Goal: Task Accomplishment & Management: Complete application form

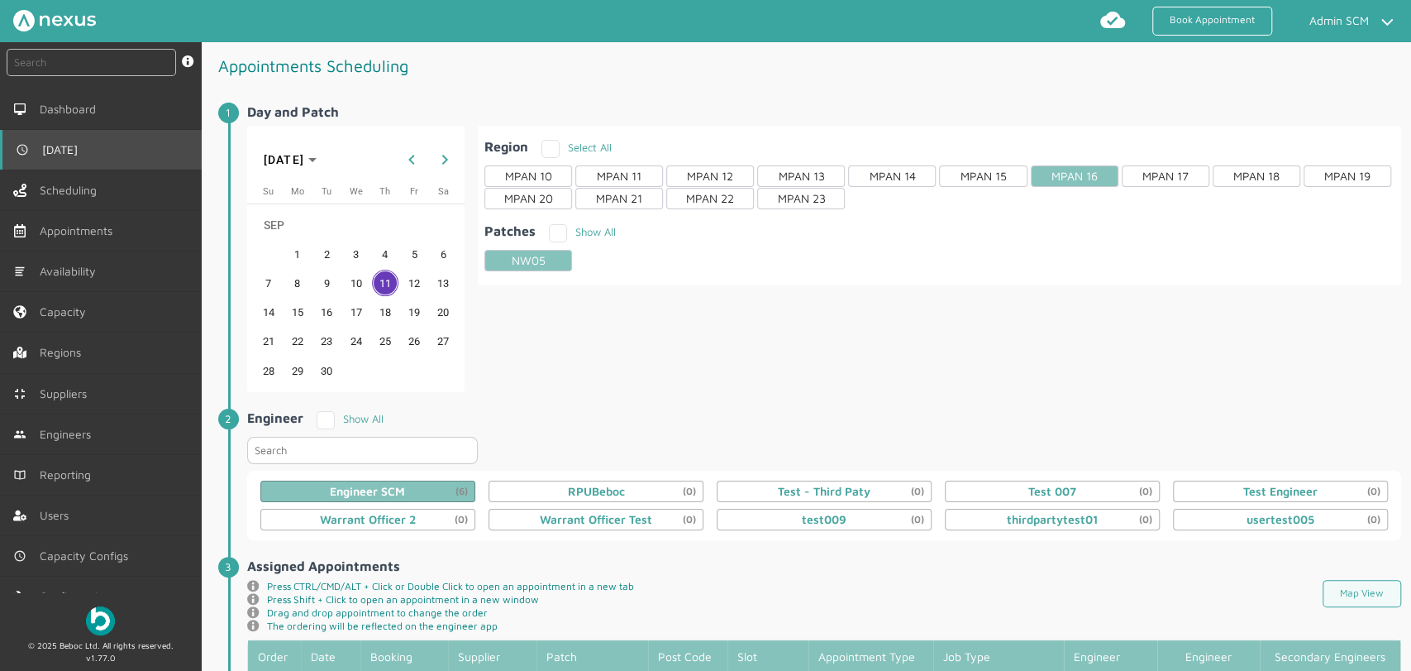
scroll to position [459, 0]
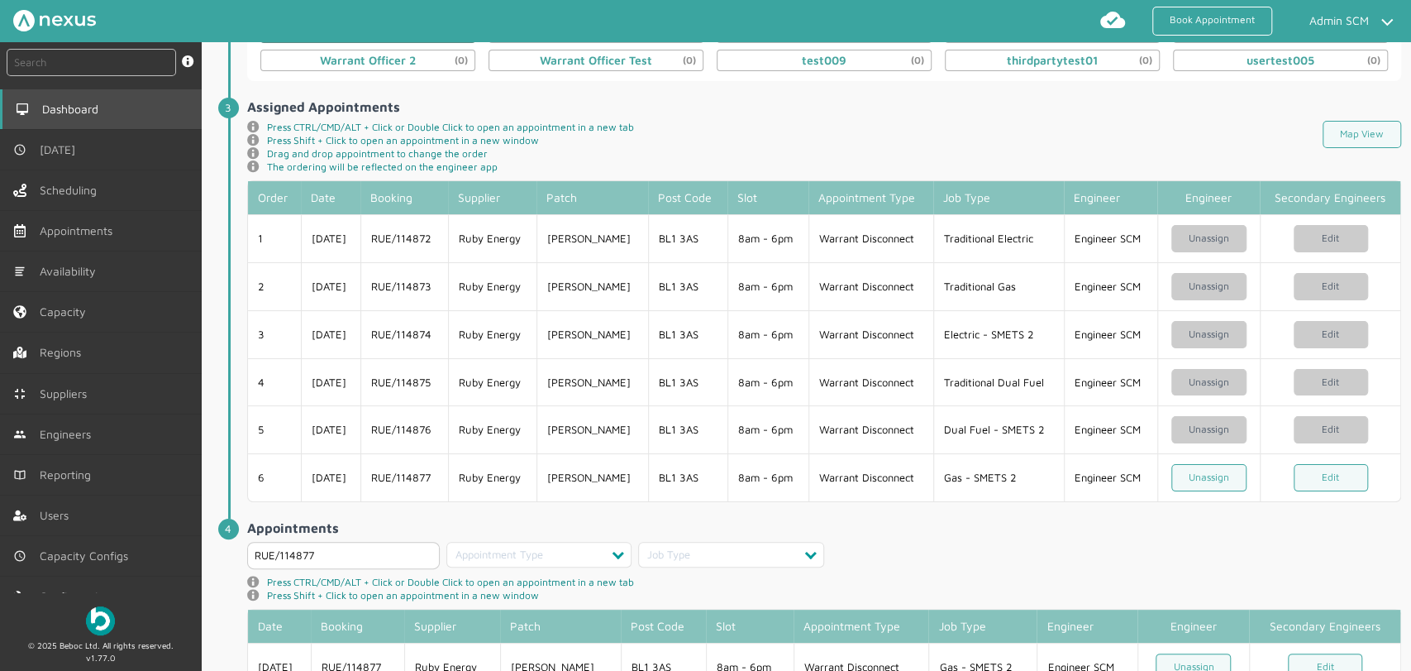
click at [86, 115] on span "Dashboard" at bounding box center [73, 109] width 63 height 13
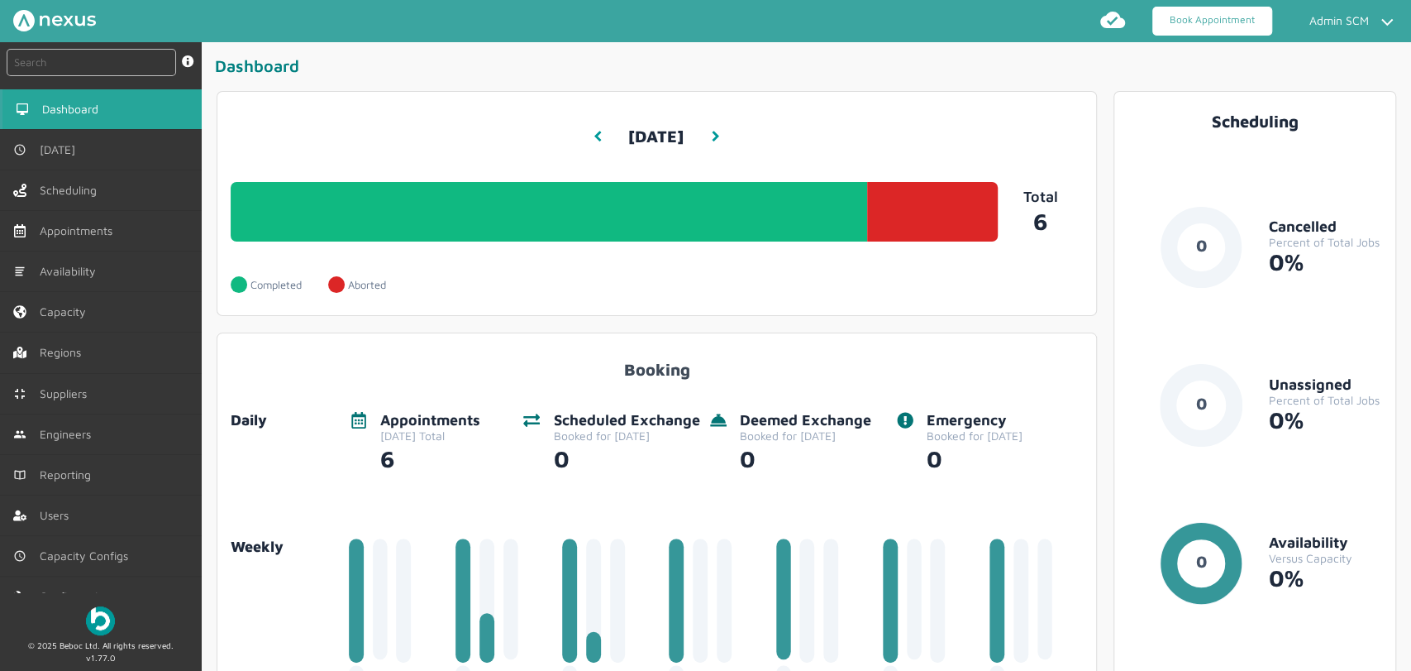
click at [1181, 27] on link "Book Appointment" at bounding box center [1213, 21] width 120 height 29
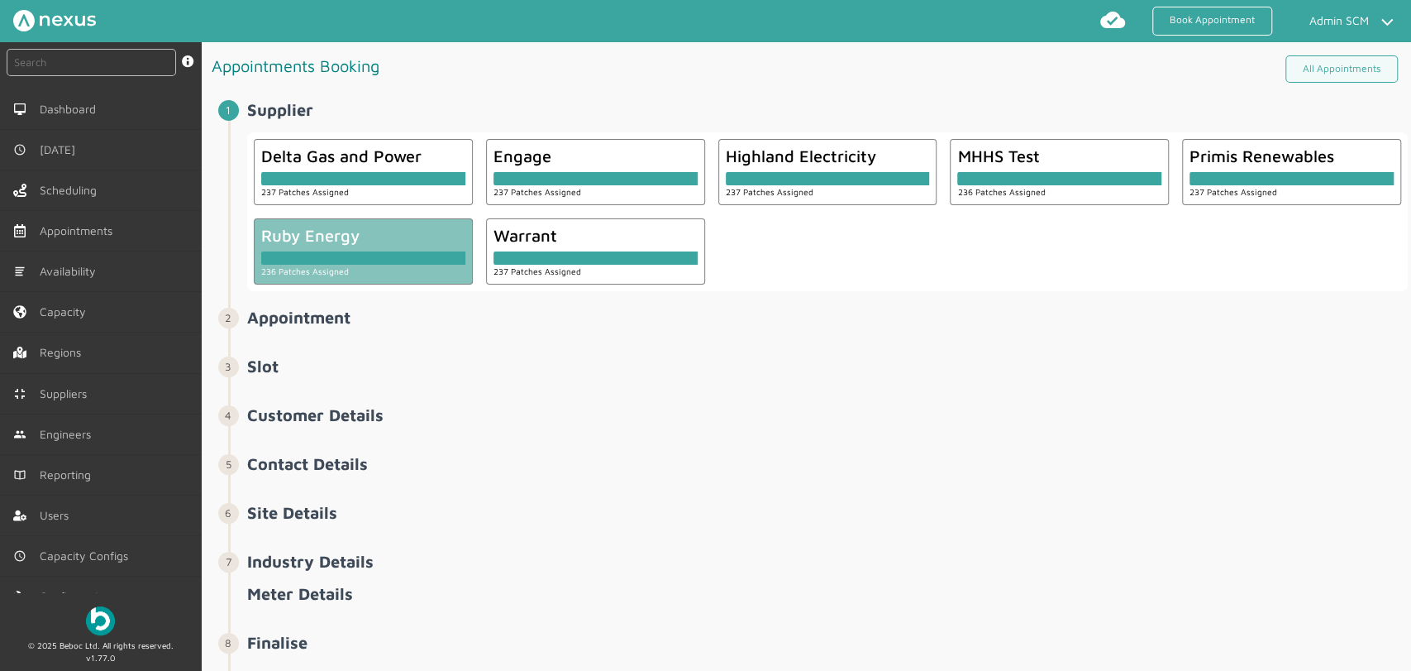
click at [402, 265] on div "236 Patches Assigned" at bounding box center [363, 271] width 204 height 12
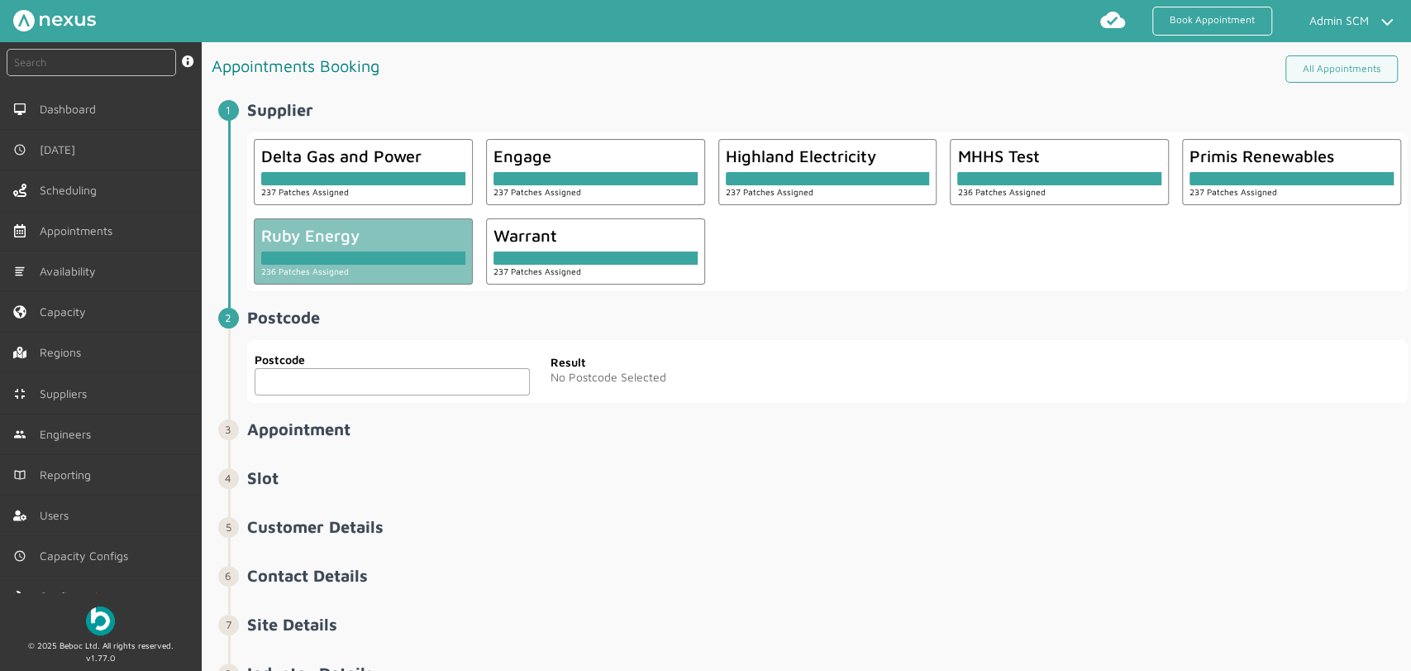
click at [590, 62] on h1 "Appointments Booking" at bounding box center [511, 66] width 599 height 34
click at [334, 392] on input "text" at bounding box center [392, 381] width 275 height 27
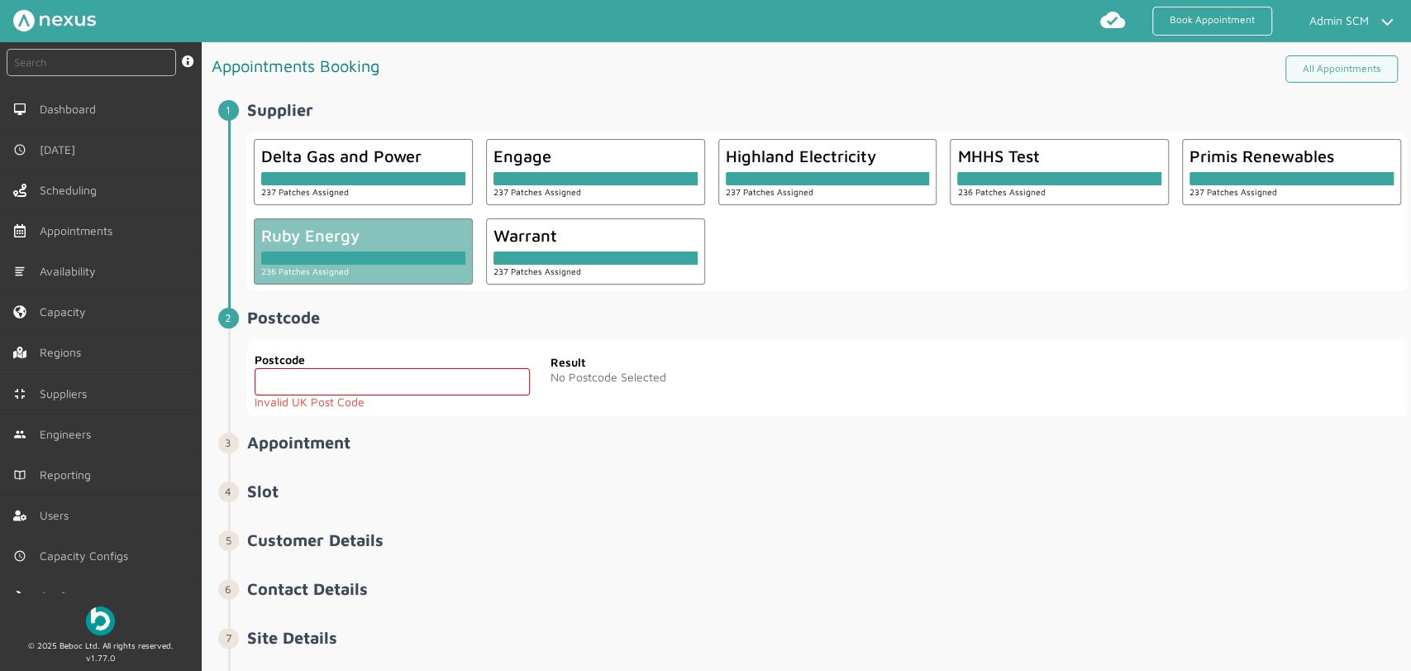
click at [853, 323] on h2 "Postcode ️️️" at bounding box center [827, 317] width 1161 height 19
click at [303, 379] on input "text" at bounding box center [392, 381] width 275 height 27
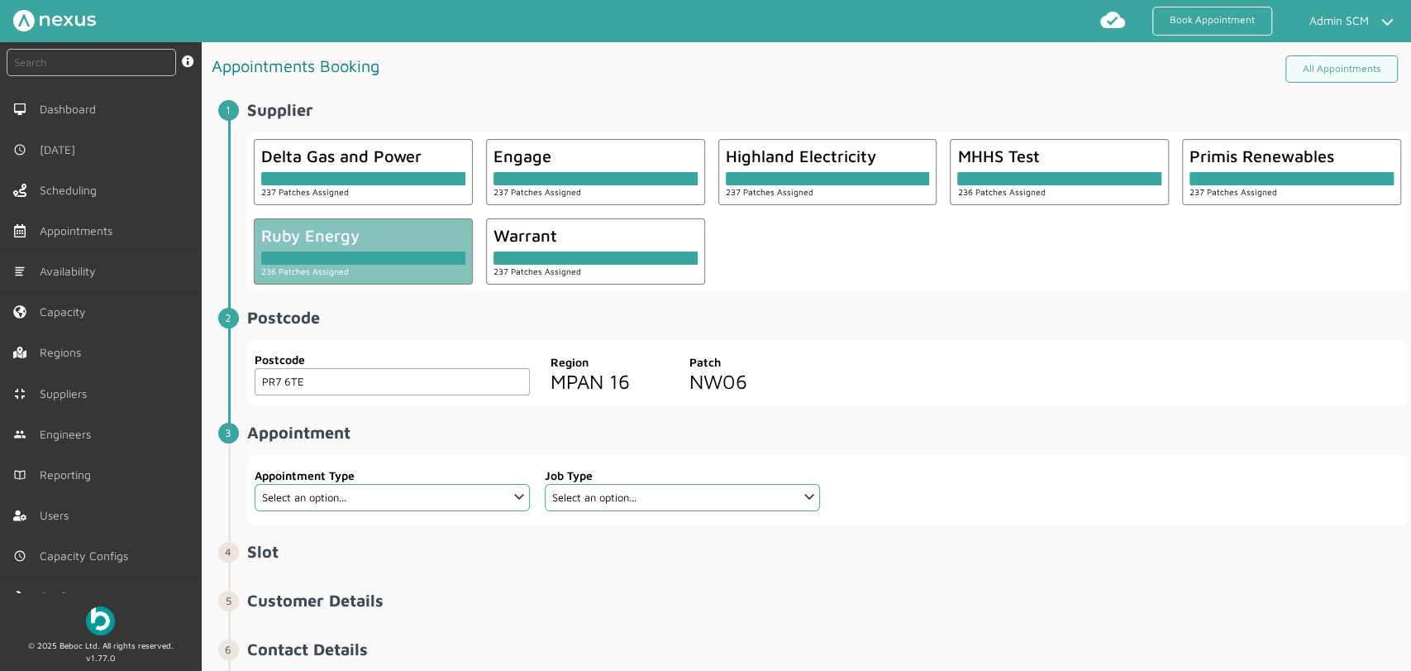
type input "PR7 6TE"
click at [511, 499] on select "Select an option... Additional Work Check Meter Electric Vehicle Emergency Exch…" at bounding box center [392, 497] width 275 height 27
click at [509, 503] on select "Select an option... Additional Work Check Meter Electric Vehicle Emergency Exch…" at bounding box center [392, 497] width 275 height 27
select select "7: 6422ec7fcd44966678f35e74"
click at [255, 484] on select "Select an option... Additional Work Check Meter Electric Vehicle Emergency Exch…" at bounding box center [392, 497] width 275 height 27
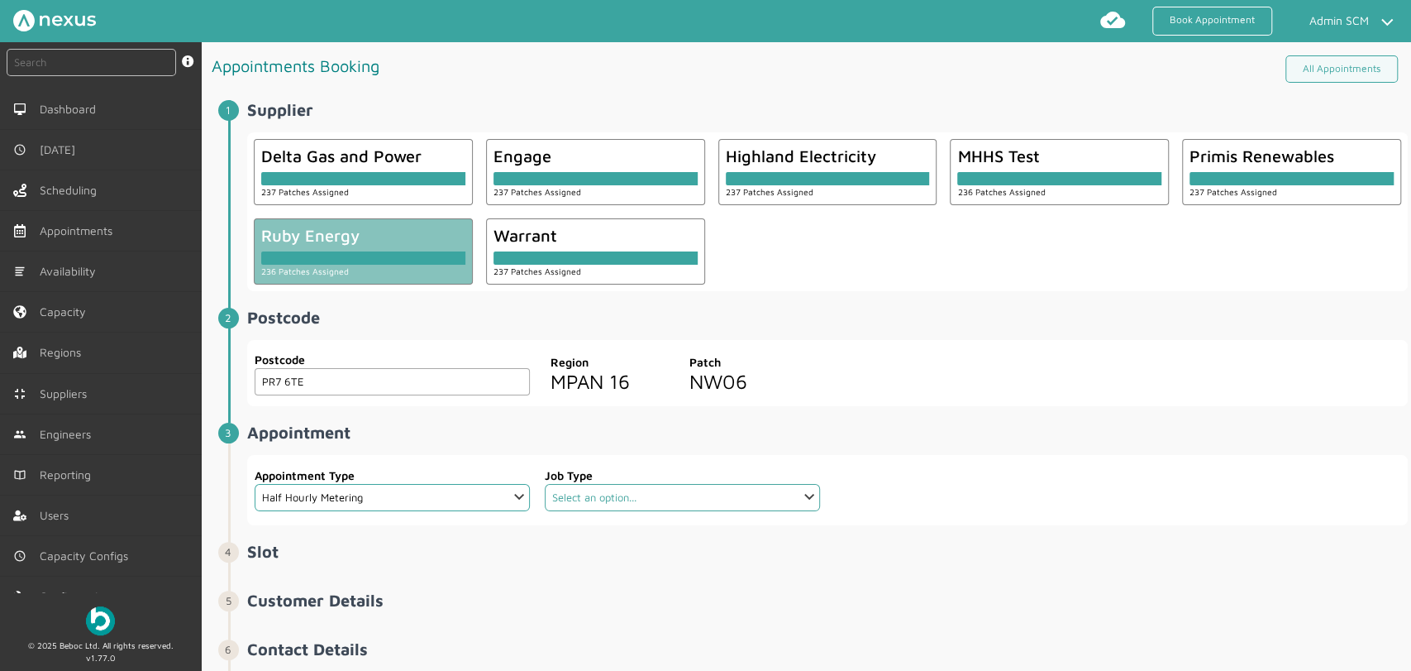
click at [695, 504] on select "Select an option... Communication Device Exchange De-Energise Energise Meter Ex…" at bounding box center [682, 497] width 275 height 27
select select "3: 64cb6ee7e0f1de4cb89f14ff"
click at [545, 484] on select "Select an option... Communication Device Exchange De-Energise Energise Meter Ex…" at bounding box center [682, 497] width 275 height 27
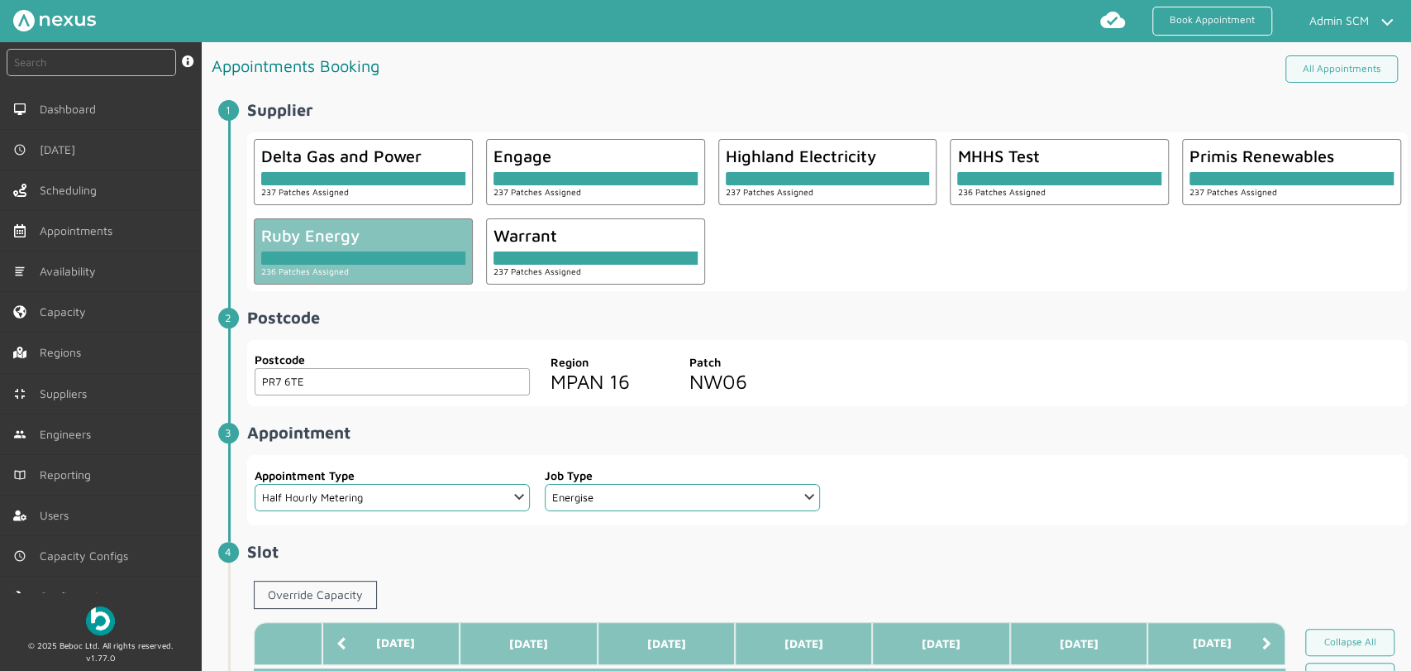
click at [952, 427] on h2 "Appointment ️️️" at bounding box center [827, 431] width 1161 height 19
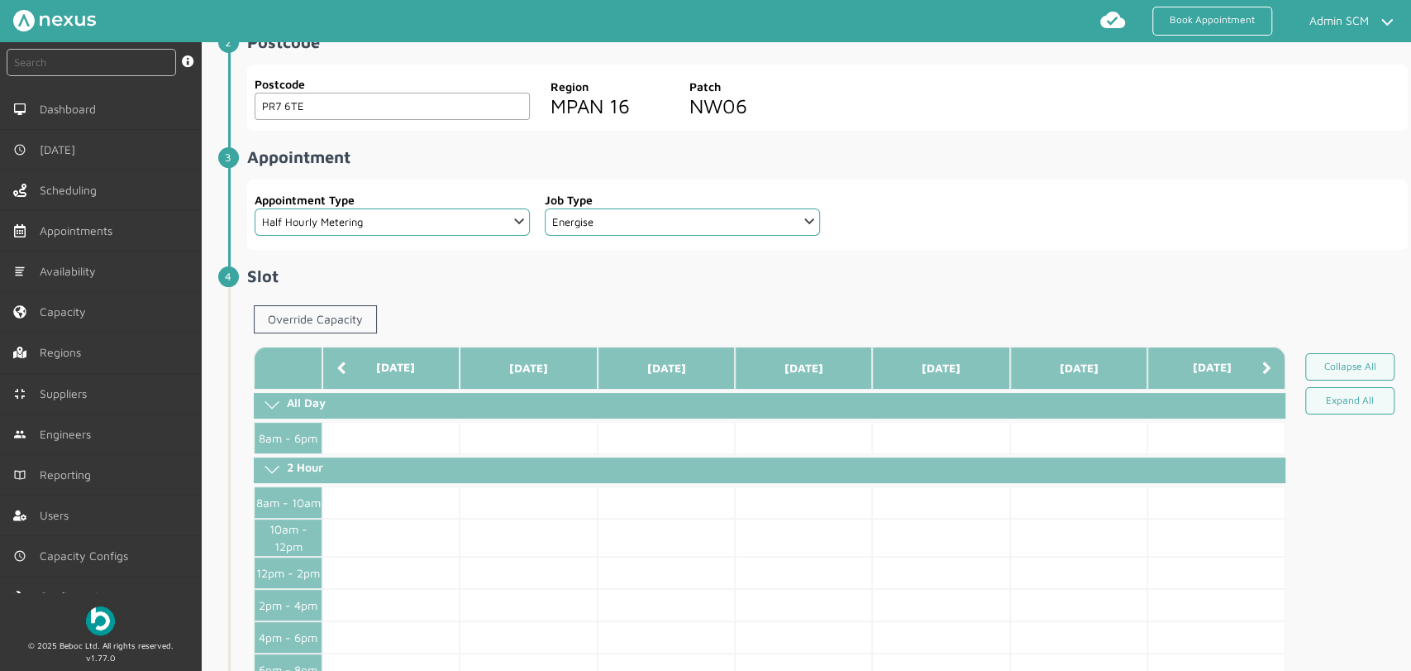
scroll to position [367, 0]
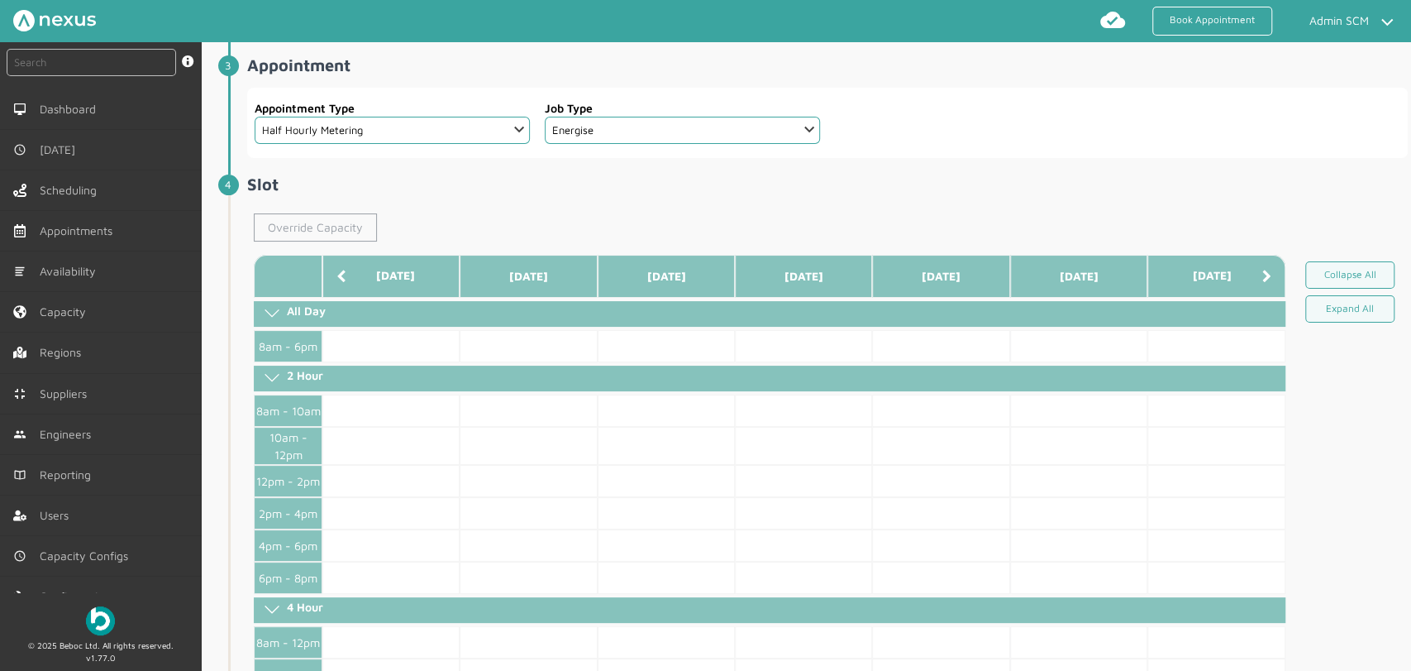
click at [295, 231] on link "Override Capacity" at bounding box center [315, 227] width 123 height 28
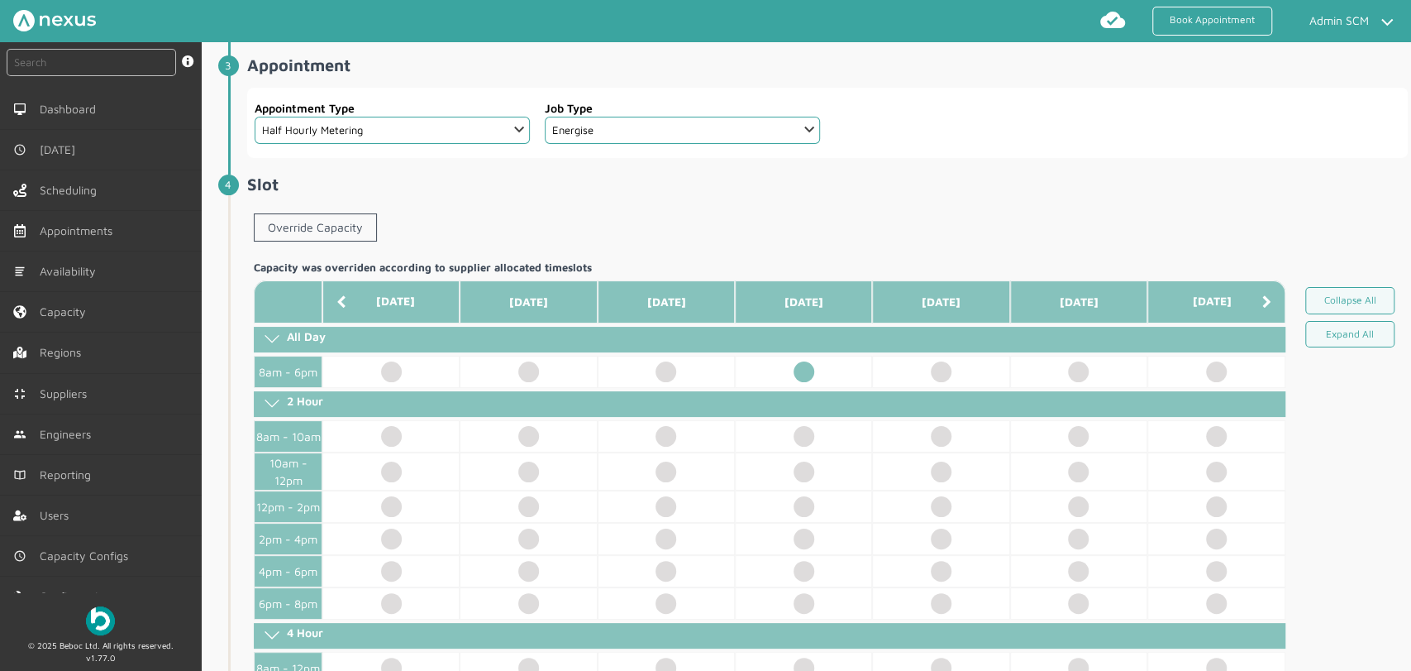
click at [794, 358] on td at bounding box center [803, 372] width 137 height 32
click at [214, 309] on article "Appointments Booking All Appointments Supplier ️️️ Delta Gas and Power 237 Patc…" at bounding box center [809, 554] width 1203 height 1758
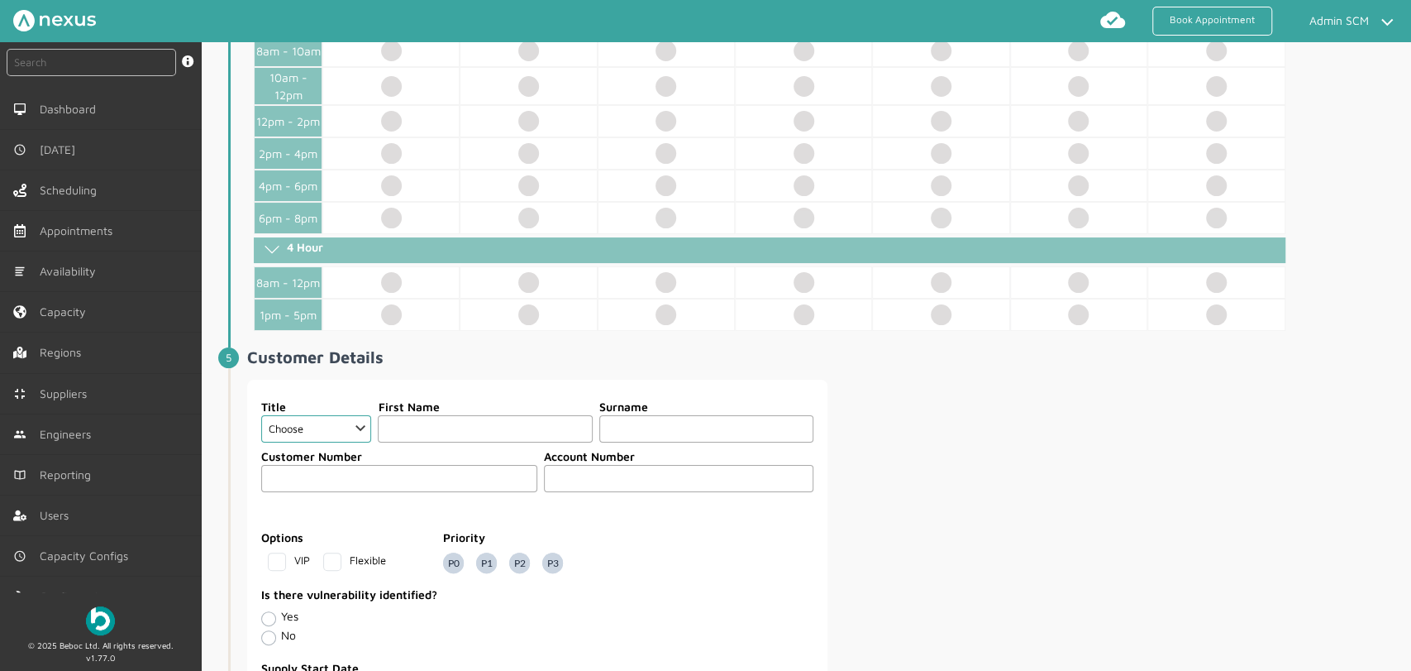
scroll to position [827, 0]
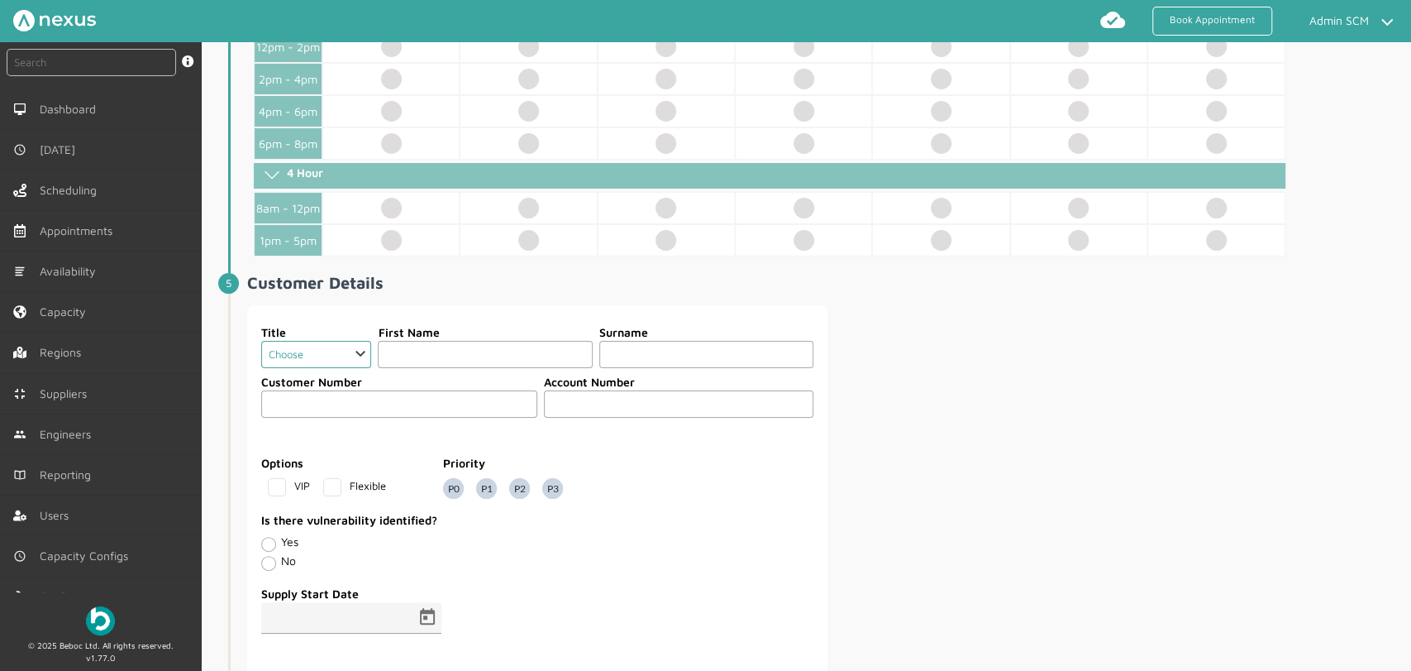
click at [352, 362] on select "Choose Dr Mr Mrs Miss Ms [PERSON_NAME][DEMOGRAPHIC_DATA]" at bounding box center [316, 354] width 111 height 27
select select "2: Mr"
click at [261, 341] on select "Choose Dr Mr Mrs Miss Ms [PERSON_NAME][DEMOGRAPHIC_DATA]" at bounding box center [316, 354] width 111 height 27
click at [416, 353] on input "text" at bounding box center [485, 354] width 214 height 27
type input "Customer"
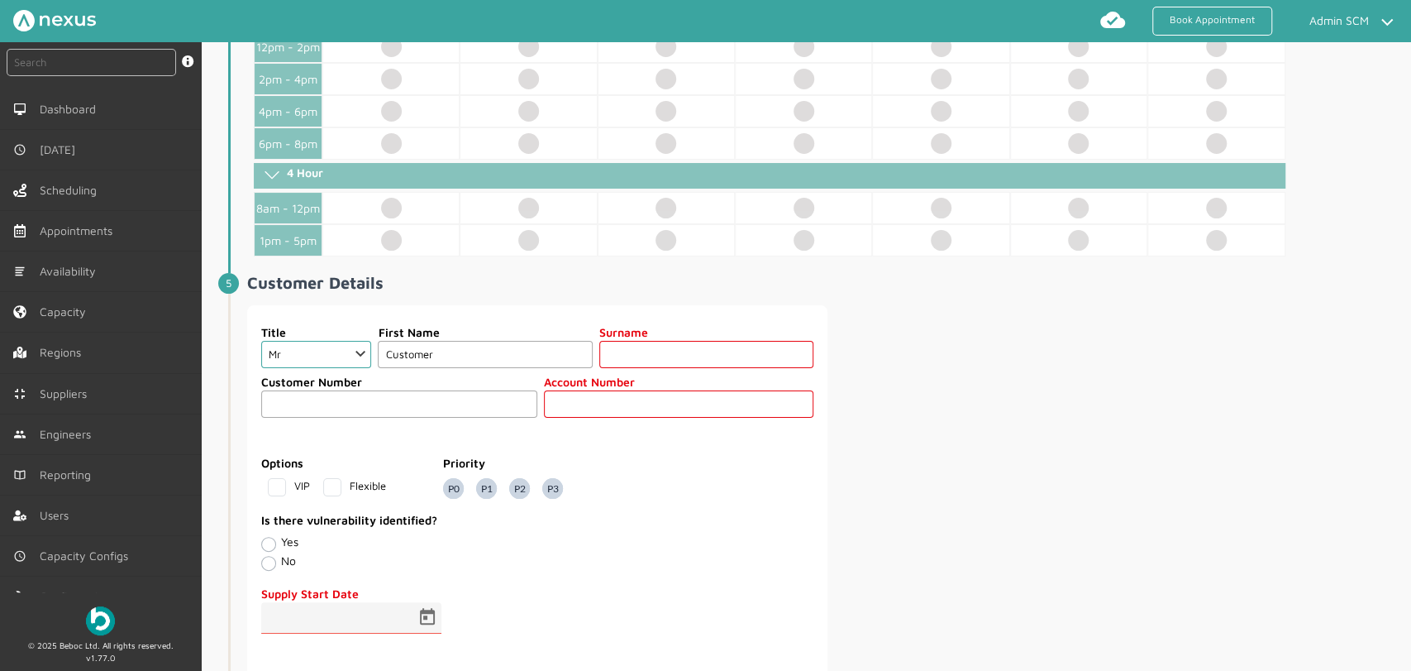
type input "G"
type input "Fourty Four"
click at [593, 396] on input "text" at bounding box center [679, 403] width 270 height 27
type input "789456"
click at [926, 402] on div "Title Choose Dr Mr Mrs Miss Ms [PERSON_NAME] Sir [DEMOGRAPHIC_DATA] First Name …" at bounding box center [827, 492] width 1161 height 375
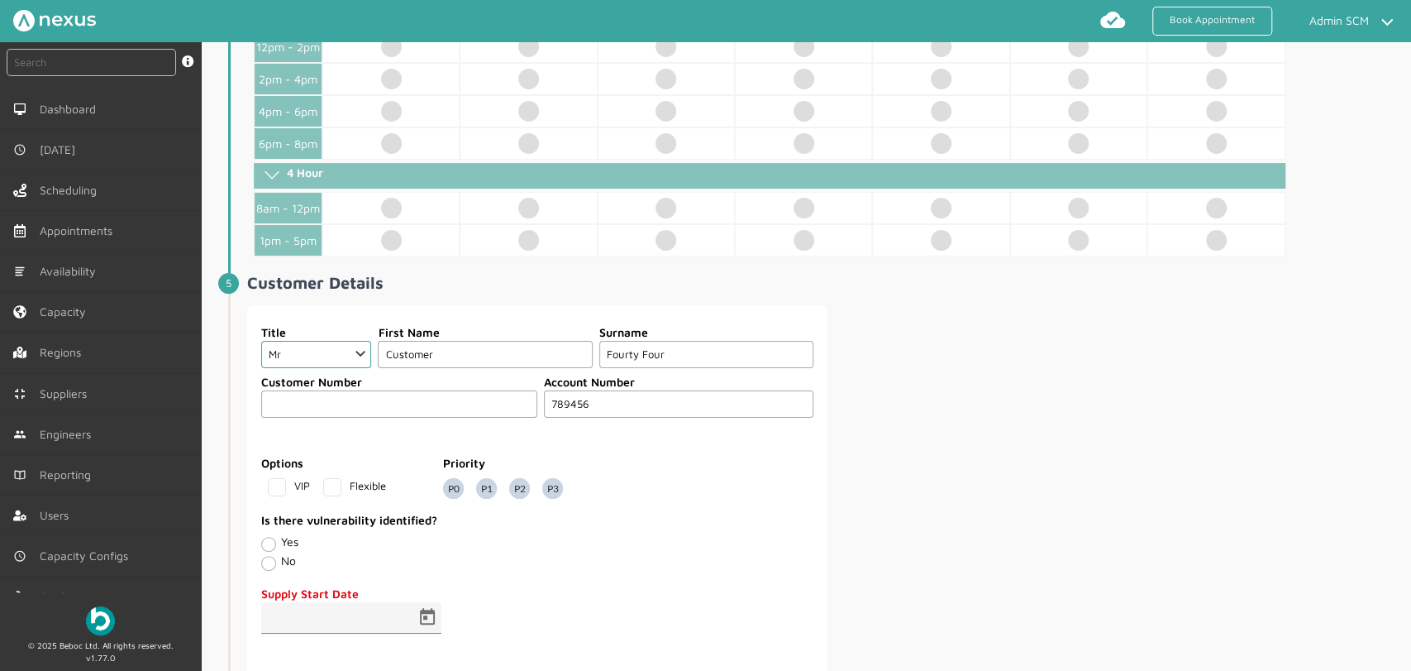
click at [721, 462] on div "Options VIP Flexible Priority P0 P1 P2 P3" at bounding box center [537, 476] width 552 height 45
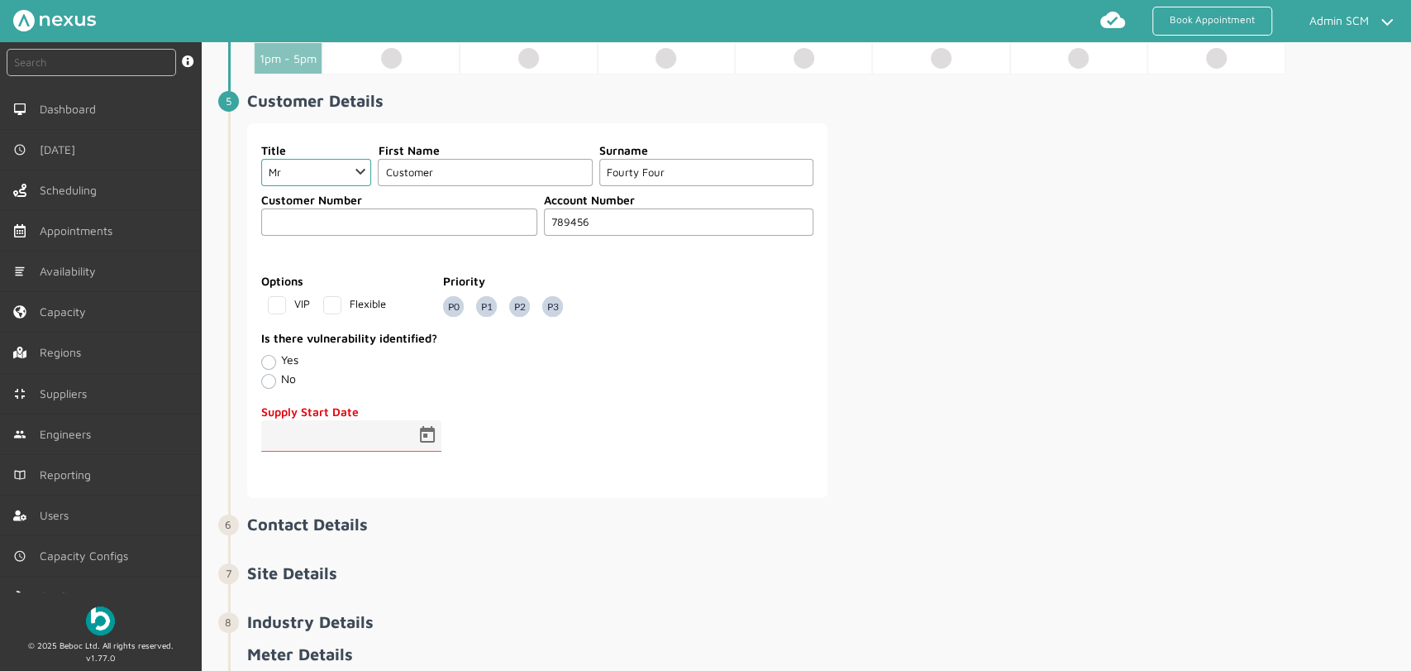
scroll to position [1010, 0]
click at [422, 433] on span "Open calendar" at bounding box center [428, 434] width 40 height 40
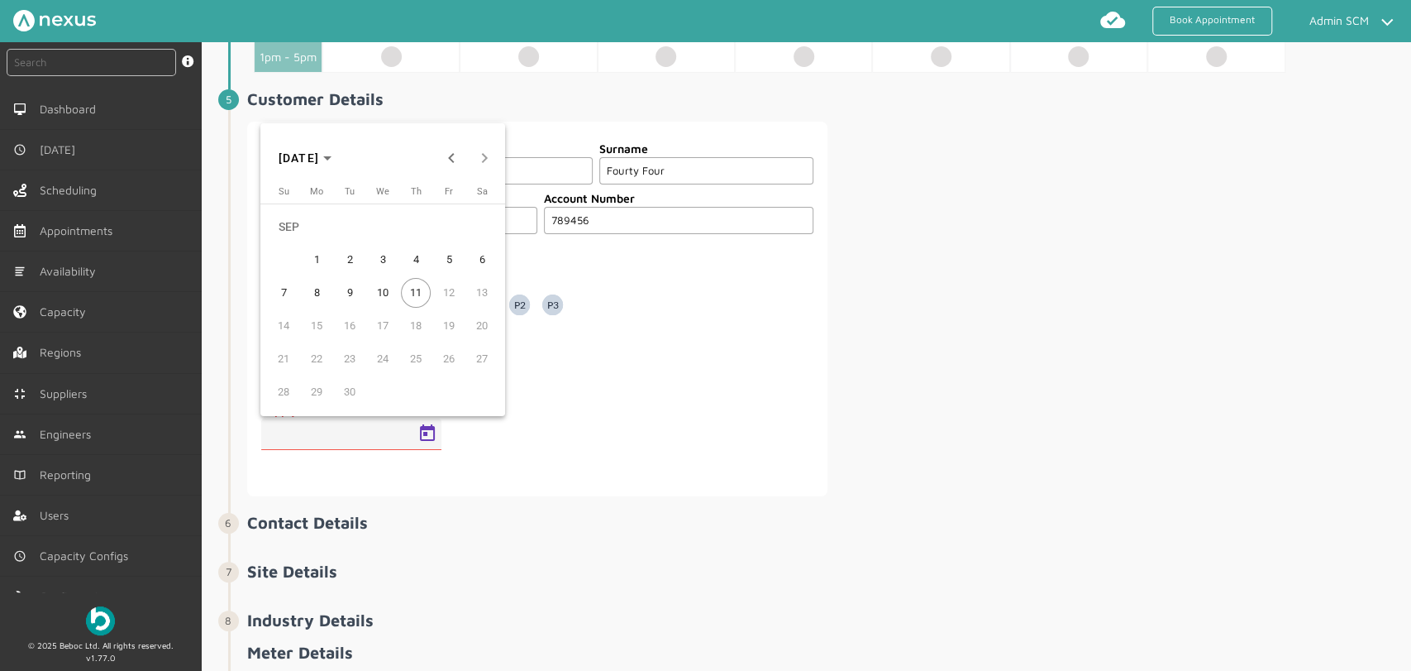
click at [319, 256] on span "1" at bounding box center [317, 260] width 30 height 30
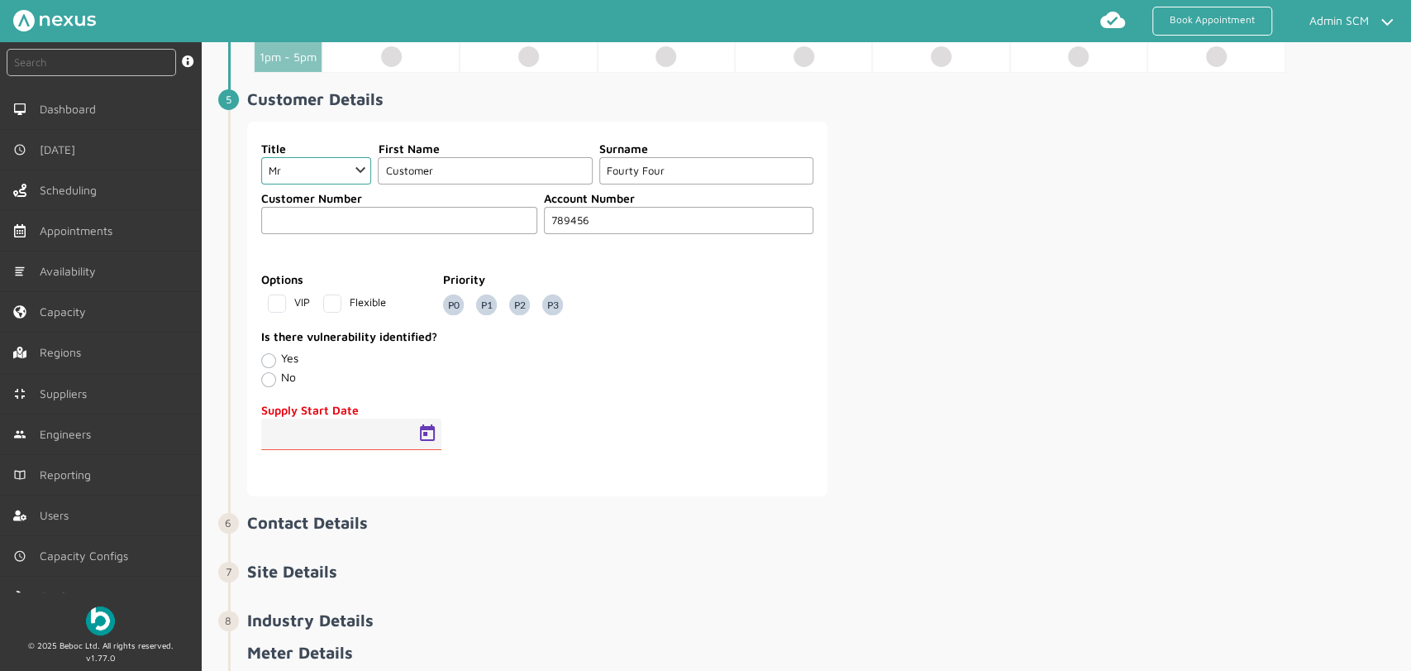
type input "[DATE]"
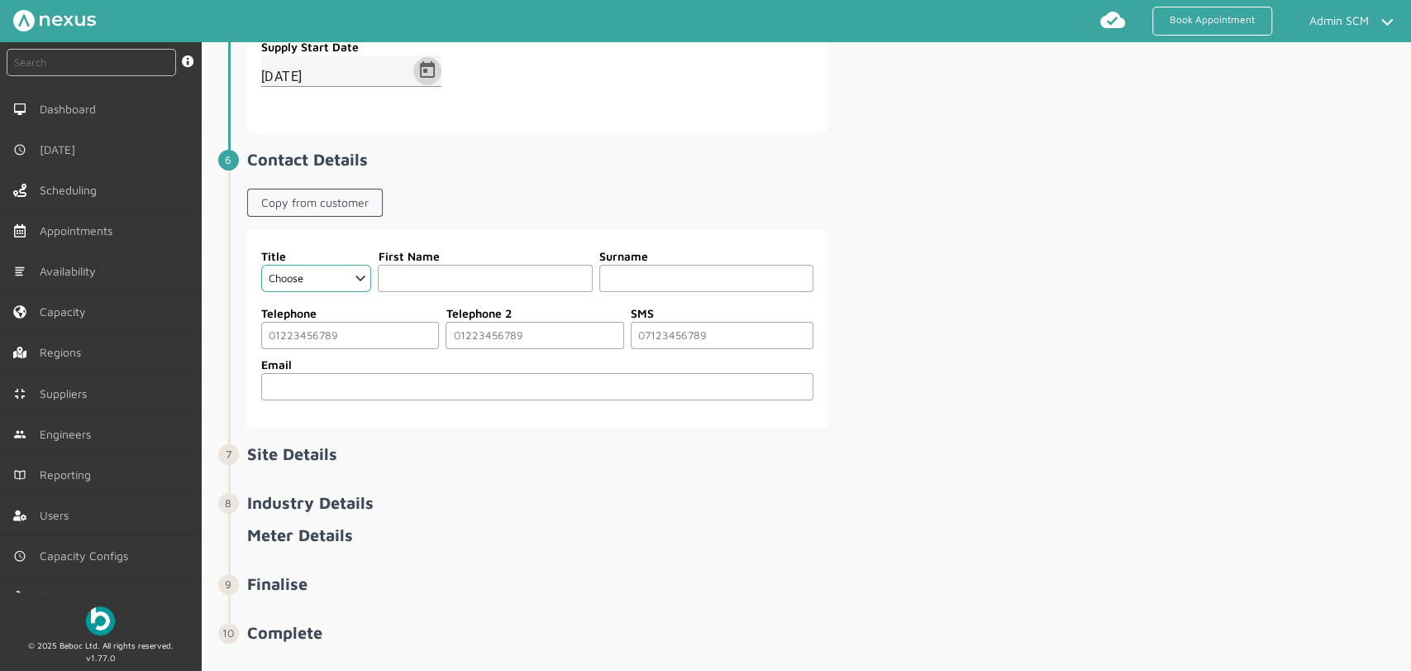
scroll to position [1377, 0]
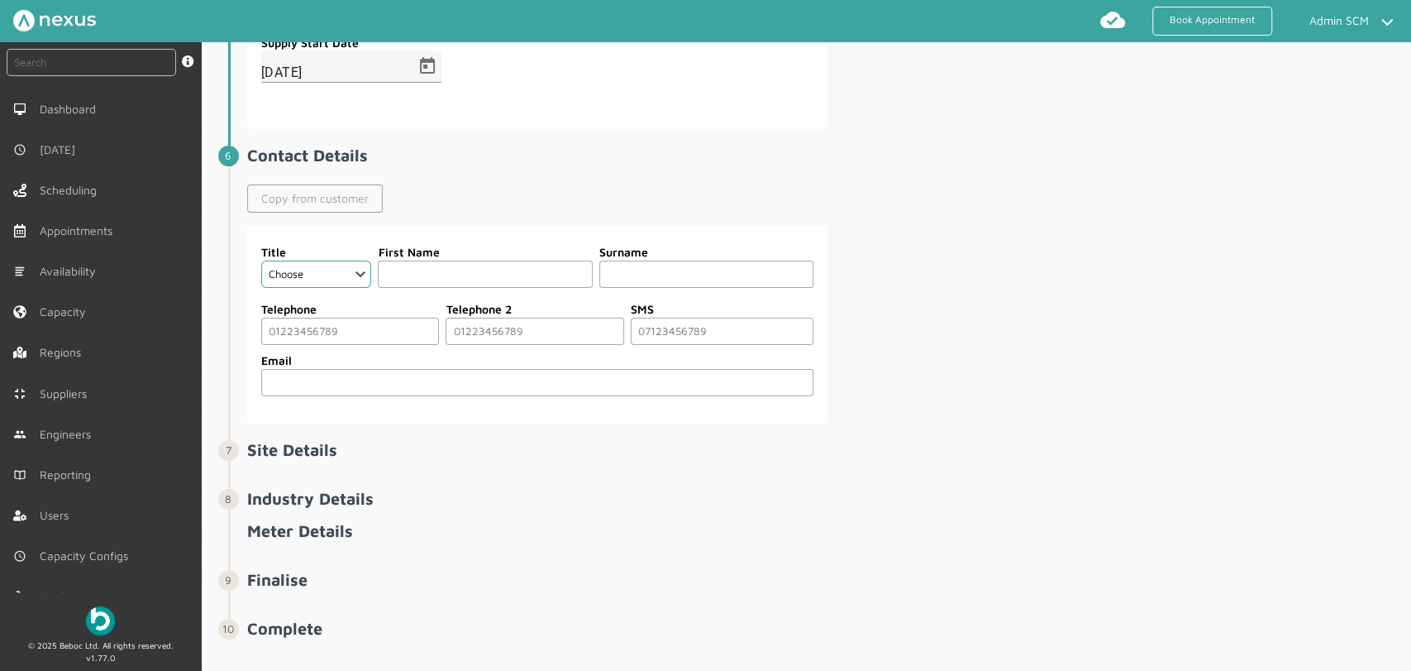
click at [288, 199] on link "Copy from customer" at bounding box center [315, 198] width 136 height 28
select select "2: Mr"
type input "Customer"
type input "Fourty Four"
click at [291, 322] on input "tel" at bounding box center [350, 330] width 179 height 27
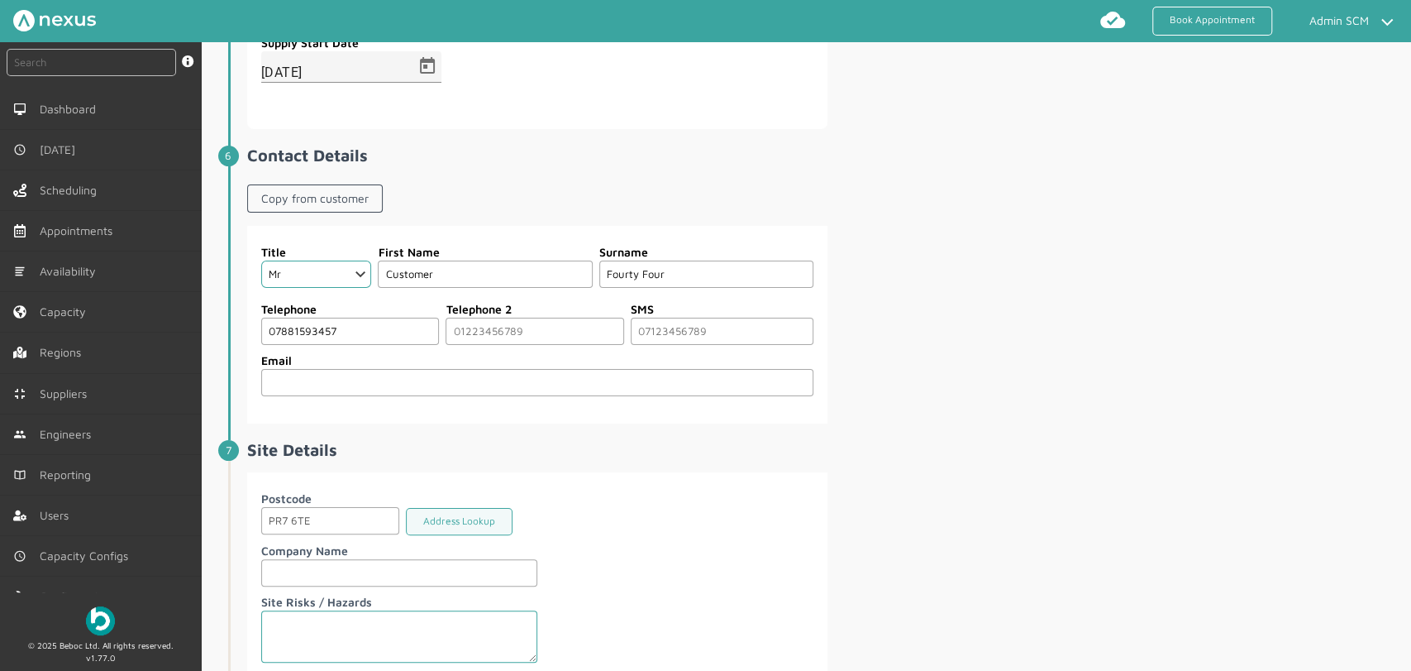
type input "07881593457"
click at [938, 325] on div "Title Choose Dr Mr Mrs Miss Ms [PERSON_NAME] Sir [DEMOGRAPHIC_DATA] First Name …" at bounding box center [827, 325] width 1161 height 198
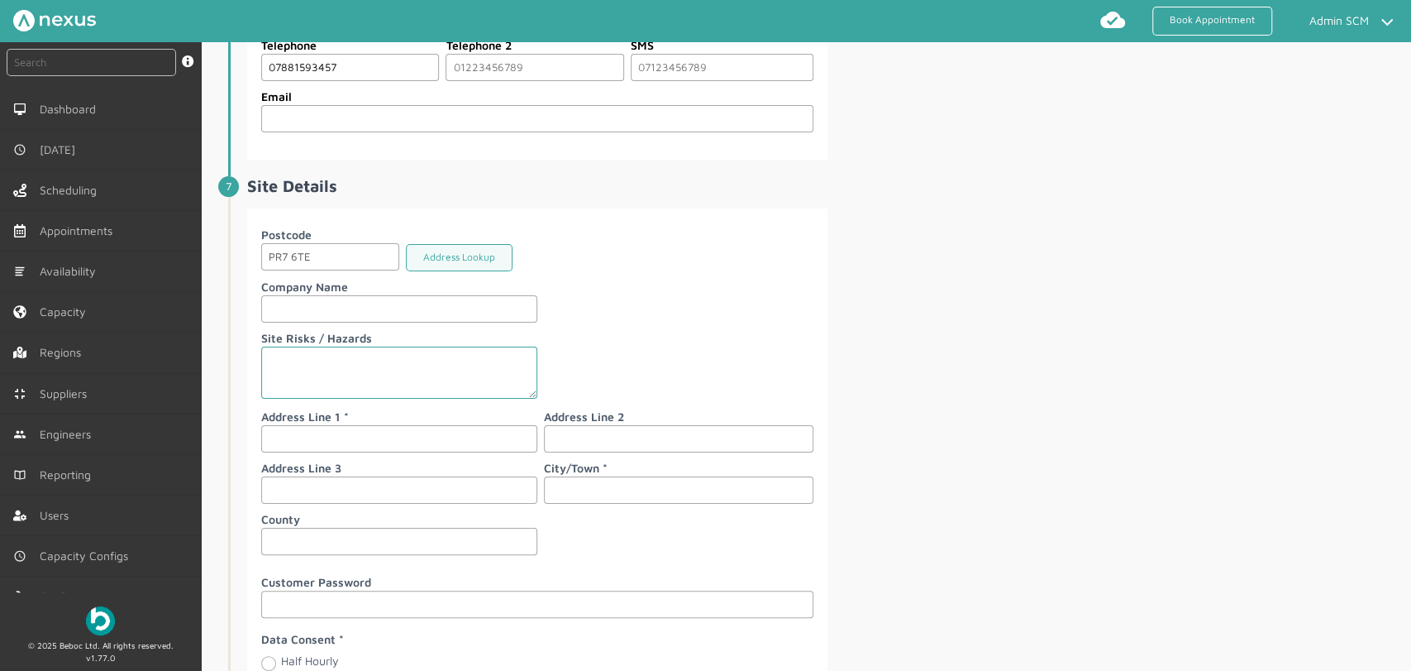
scroll to position [1654, 0]
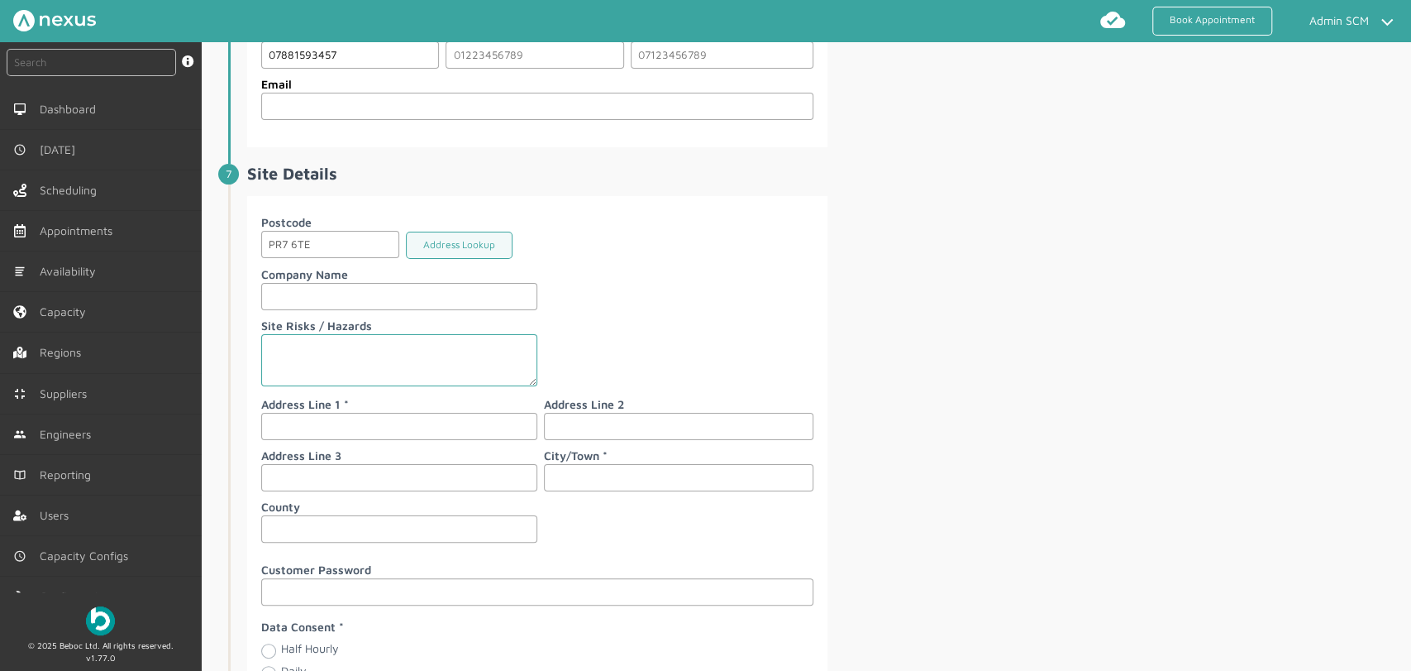
click at [303, 420] on input "text" at bounding box center [399, 426] width 276 height 27
type input "[STREET_ADDRESS]"
click at [604, 474] on input "text" at bounding box center [679, 477] width 270 height 27
type input "[PERSON_NAME]"
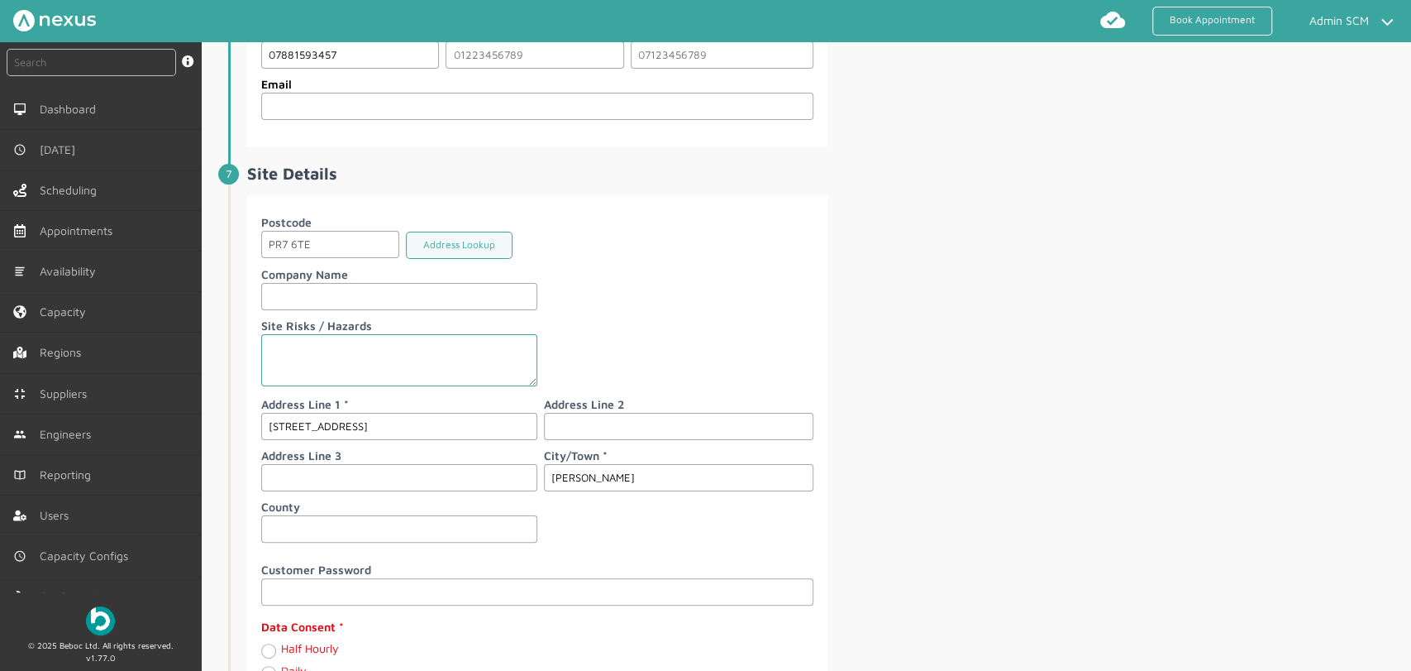
click at [975, 468] on div "Postcode PR7 6TE Address Lookup Company Name Site Risks / Hazards Address Line …" at bounding box center [827, 474] width 1161 height 556
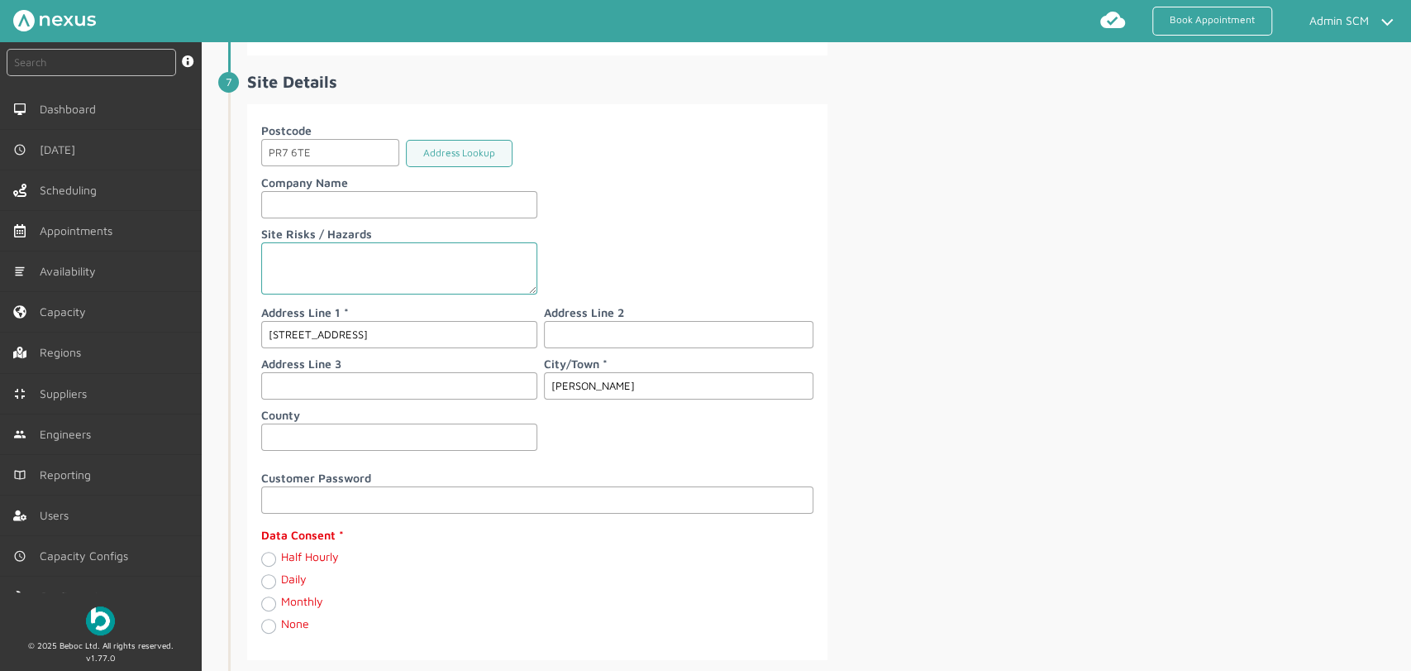
scroll to position [1837, 0]
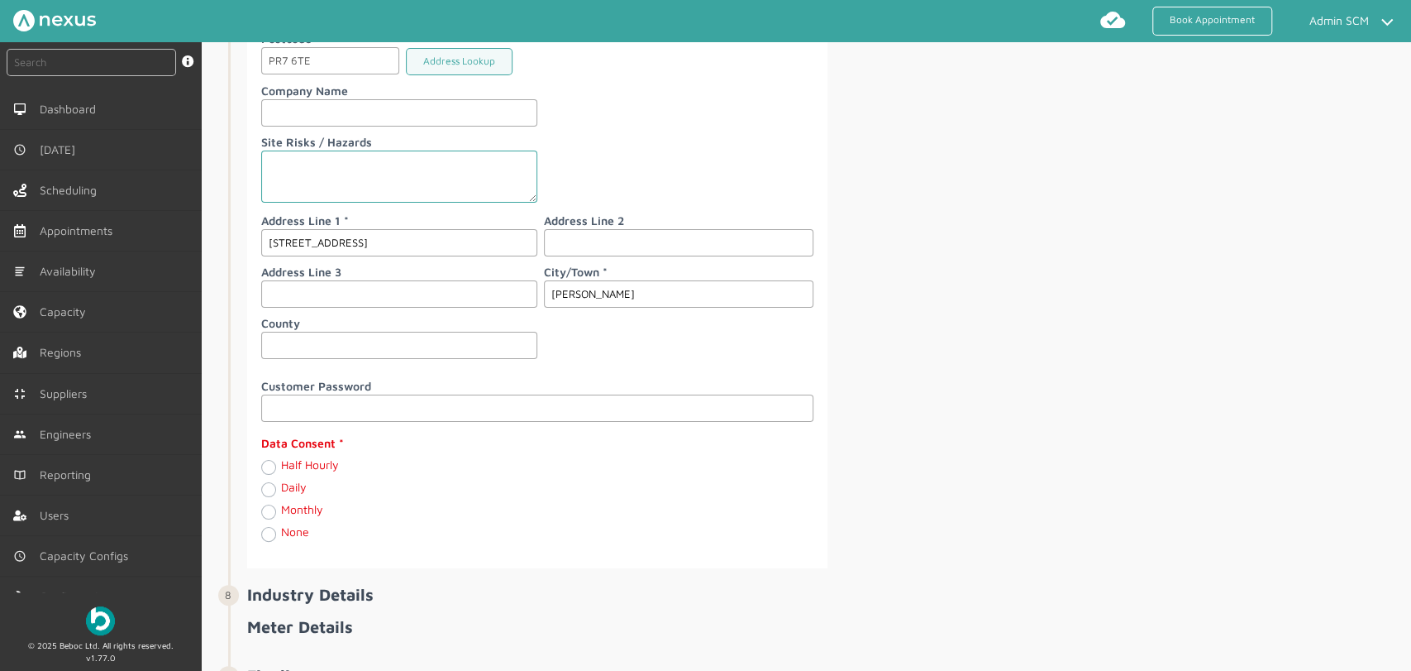
click at [281, 489] on label "Daily" at bounding box center [294, 487] width 26 height 14
click at [270, 489] on input "Daily" at bounding box center [267, 488] width 13 height 17
radio input "true"
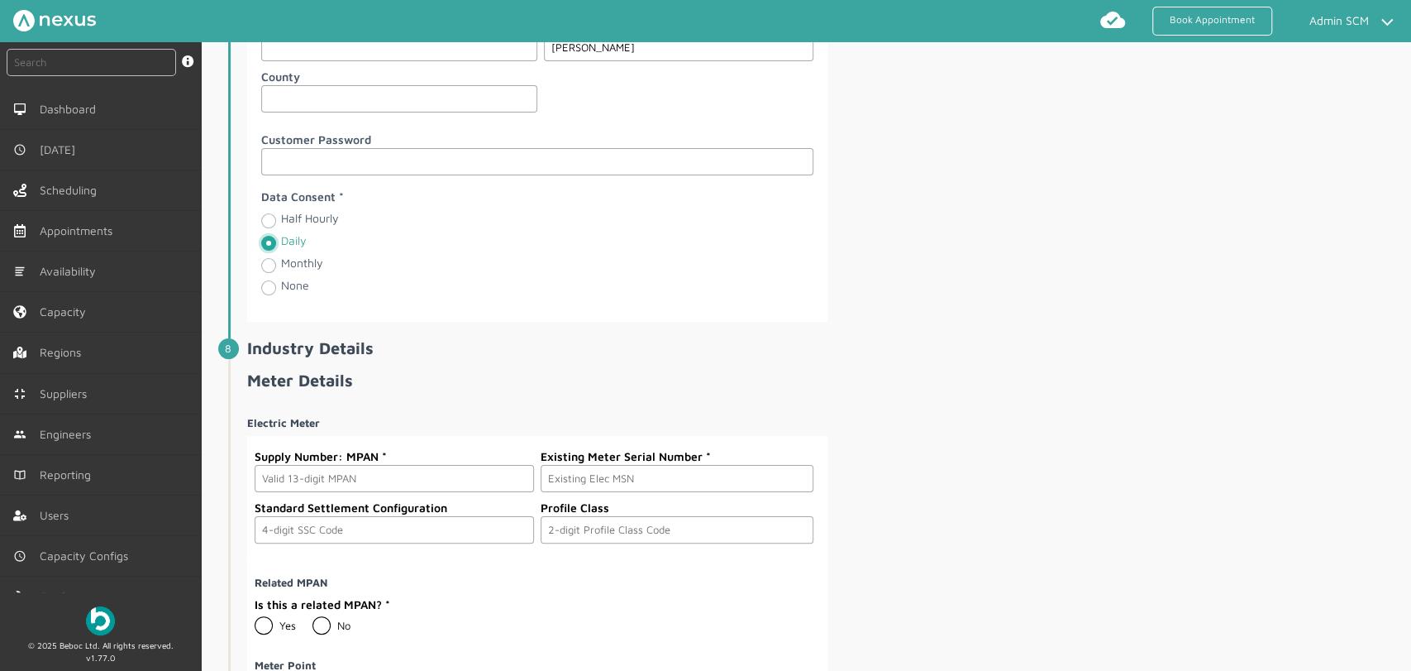
scroll to position [2112, 0]
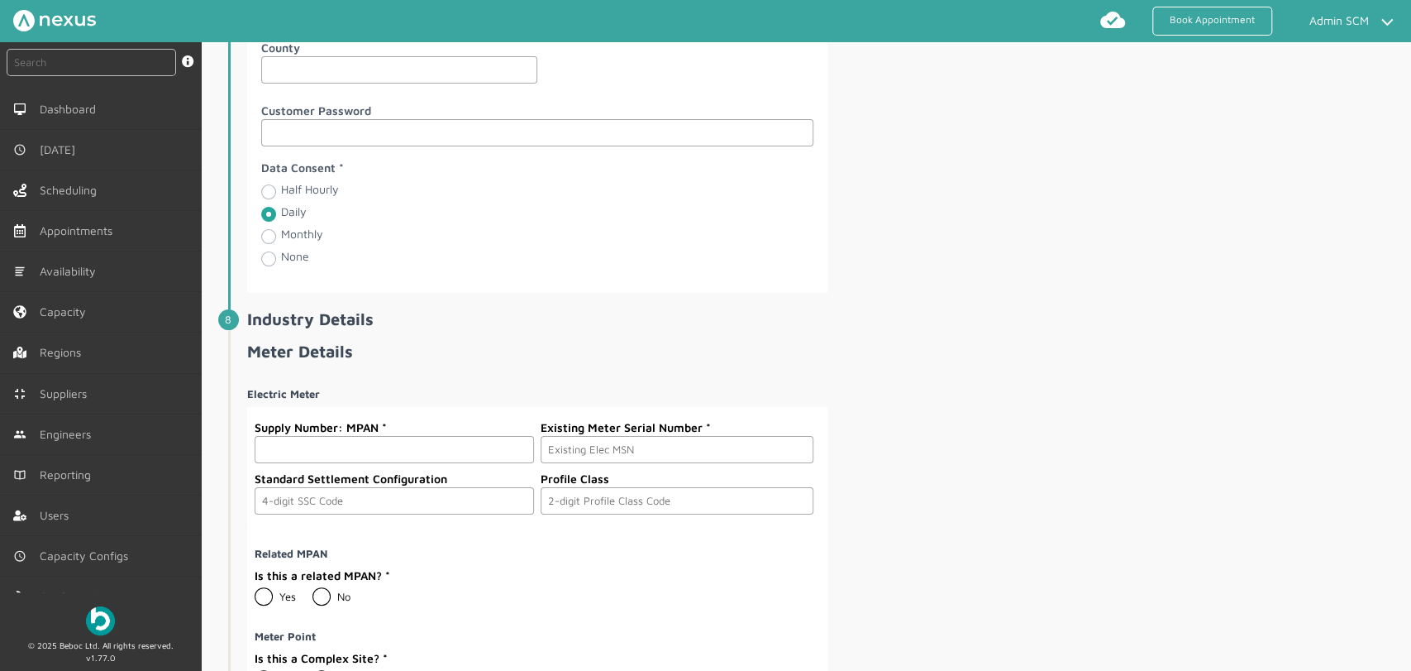
click at [380, 443] on input "text" at bounding box center [394, 449] width 279 height 27
paste input "2302000000012"
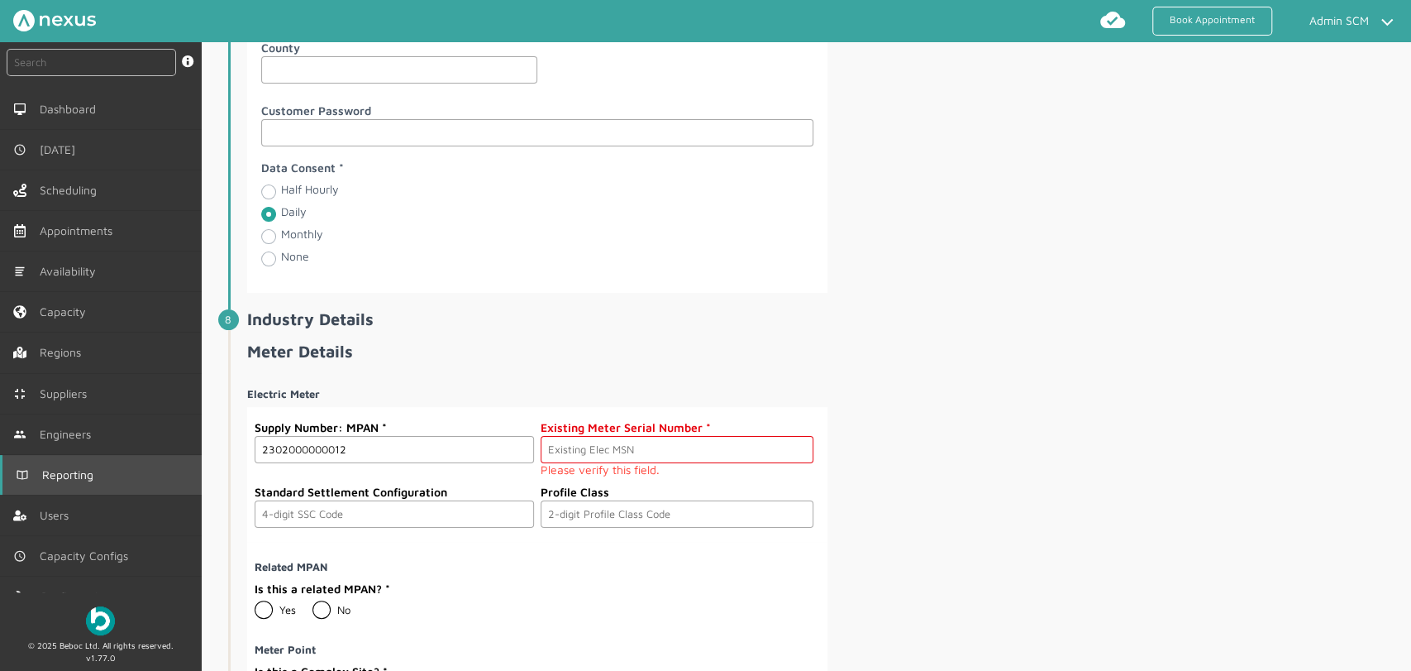
type input "2302000000012"
click at [645, 437] on input "text" at bounding box center [677, 449] width 273 height 27
paste input "M000000044"
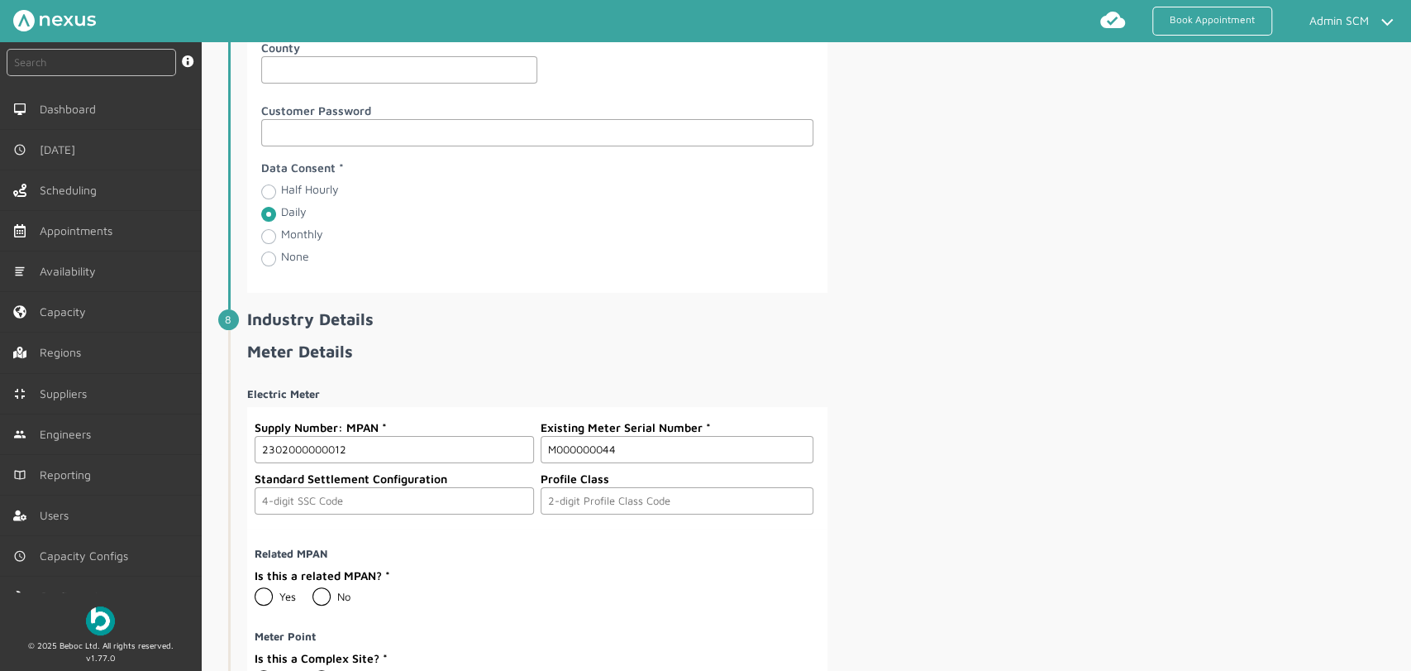
type input "M000000044"
click at [271, 493] on input "text" at bounding box center [394, 500] width 279 height 27
type input "0393"
click at [576, 502] on input "text" at bounding box center [677, 500] width 273 height 27
type input "01"
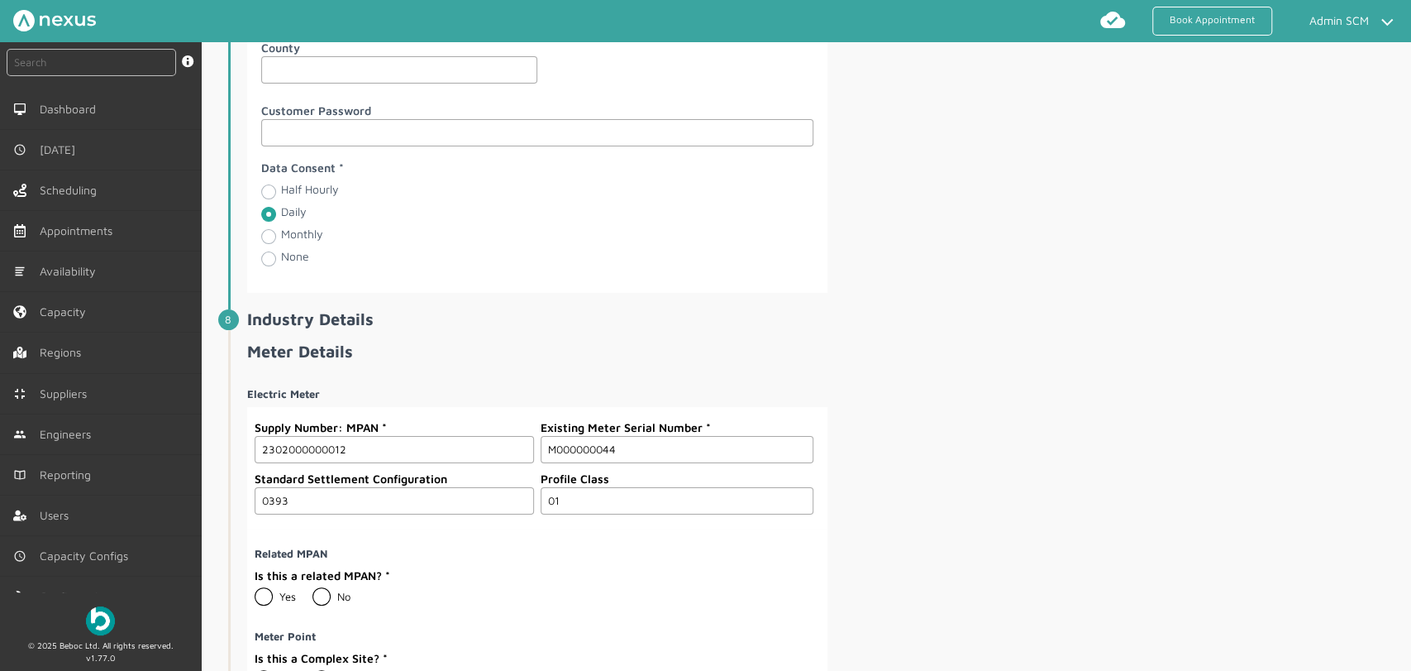
click at [556, 547] on h4 "Related MPAN" at bounding box center [534, 553] width 559 height 12
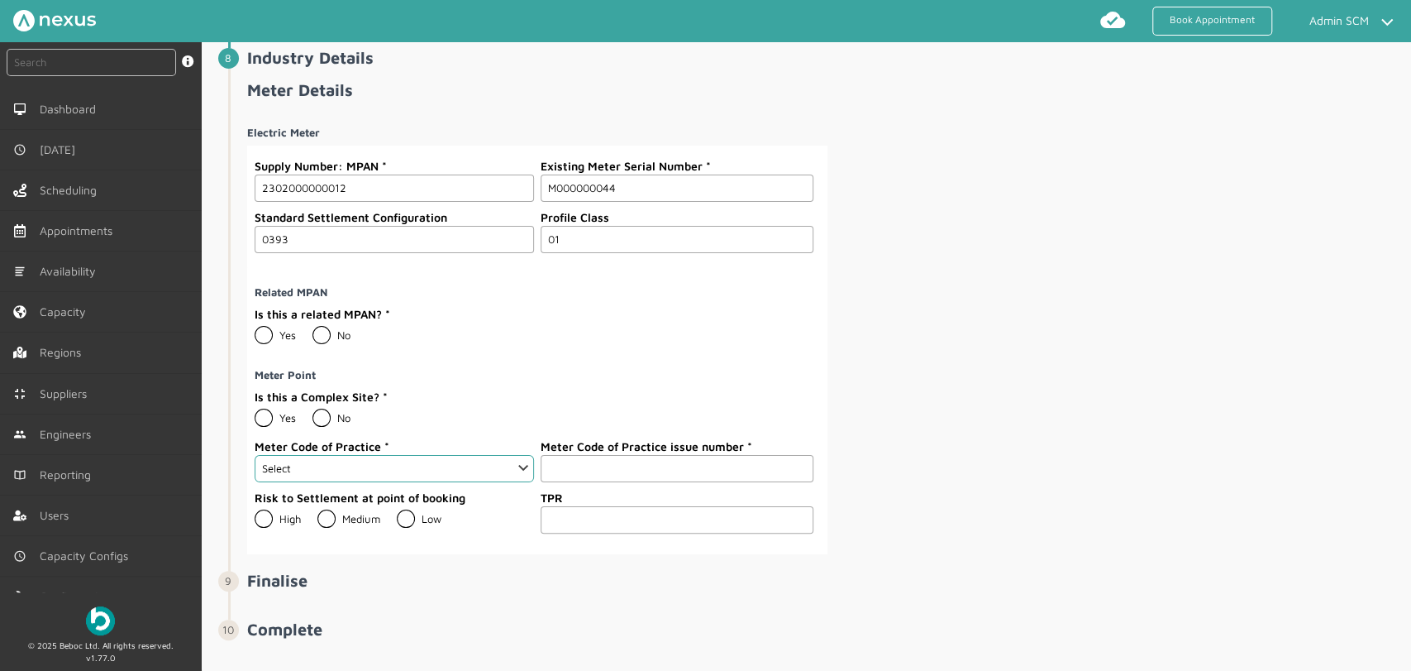
scroll to position [2388, 0]
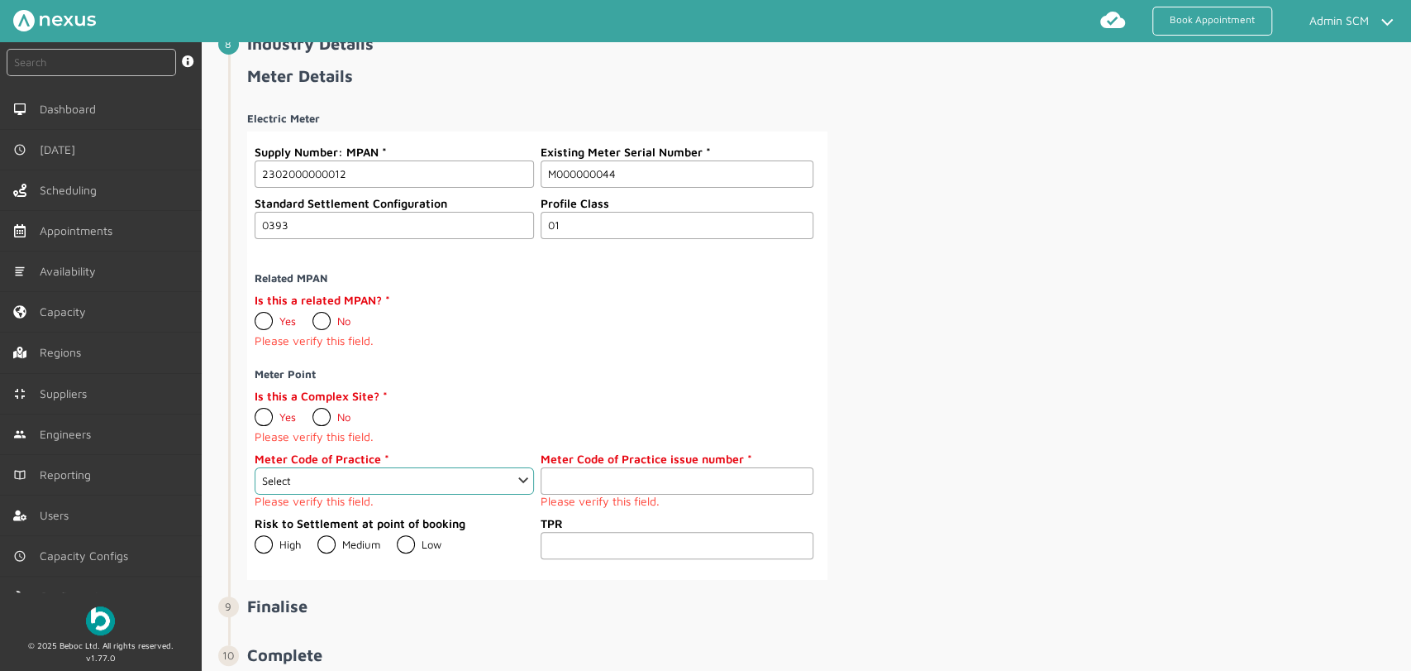
click at [317, 314] on label "No" at bounding box center [332, 320] width 38 height 13
click at [313, 314] on input "No" at bounding box center [312, 314] width 1 height 1
radio input "true"
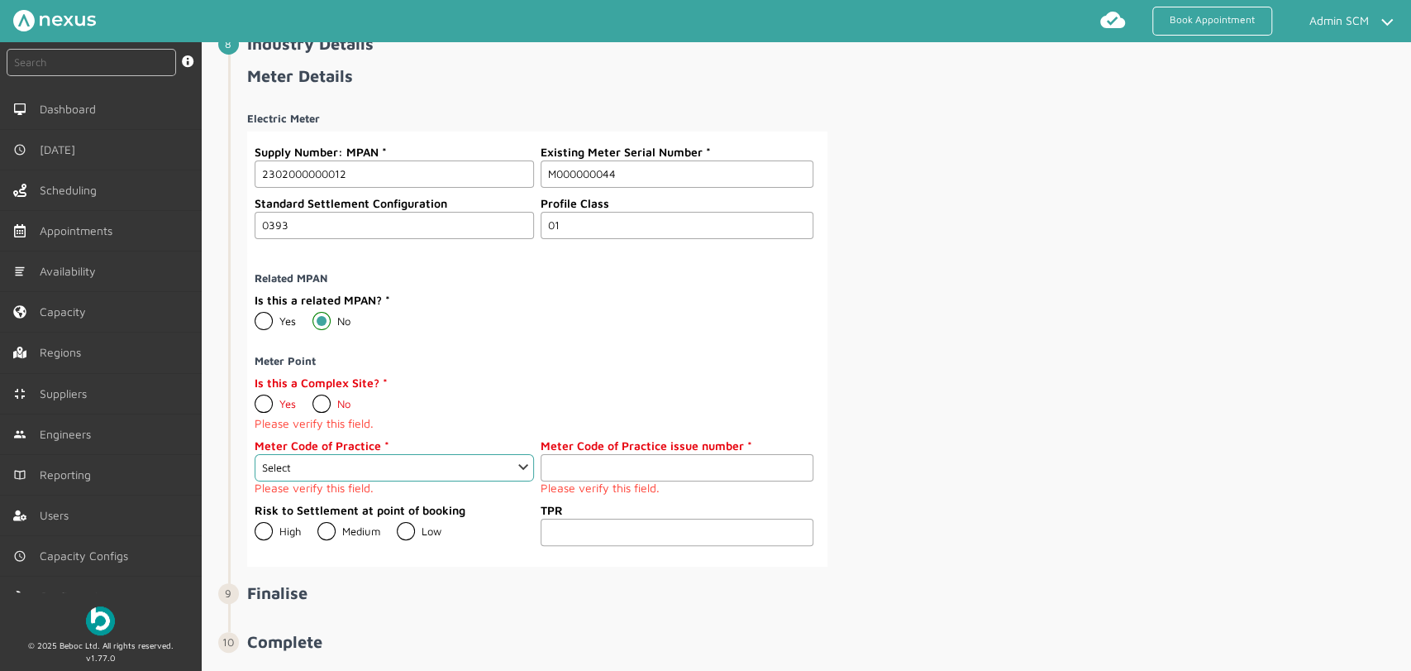
click at [319, 397] on label "No" at bounding box center [332, 403] width 38 height 13
click at [313, 397] on input "No" at bounding box center [312, 397] width 1 height 1
radio input "true"
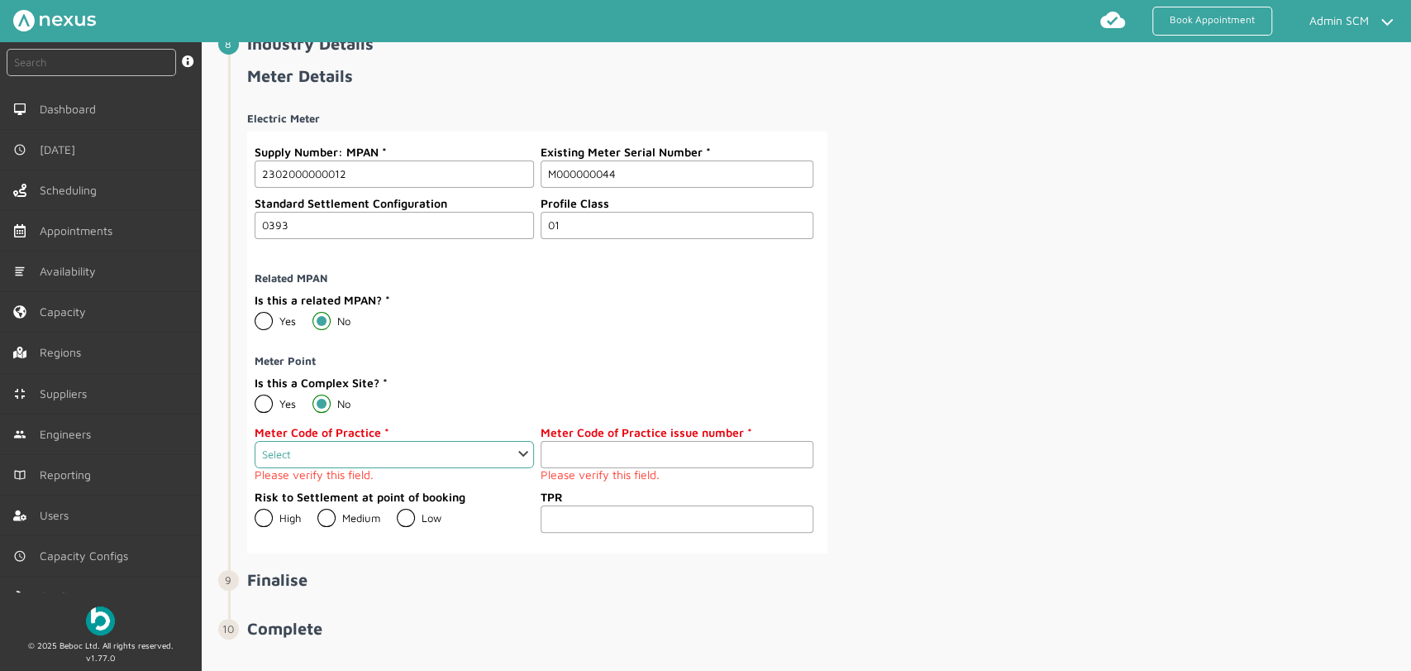
click at [500, 441] on select "Select 1 2 3 4 5 6 7 8 9 10 11" at bounding box center [394, 454] width 279 height 27
select select "2: 2"
click at [255, 441] on select "Select 1 2 3 4 5 6 7 8 9 10 11" at bounding box center [394, 454] width 279 height 27
click at [798, 445] on input "1" at bounding box center [677, 454] width 273 height 27
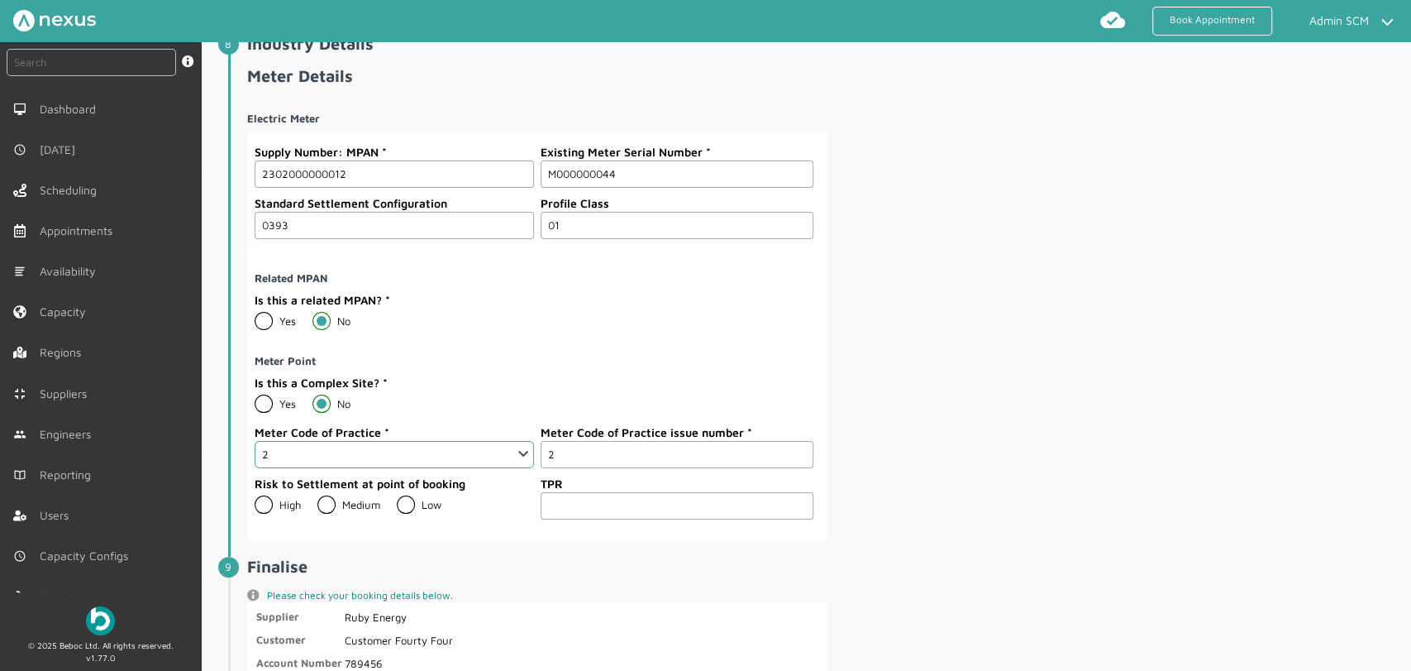
click at [798, 445] on input "2" at bounding box center [677, 454] width 273 height 27
click at [798, 445] on input "3" at bounding box center [677, 454] width 273 height 27
click at [798, 445] on input "4" at bounding box center [677, 454] width 273 height 27
click at [798, 445] on input "5" at bounding box center [677, 454] width 273 height 27
type input "6"
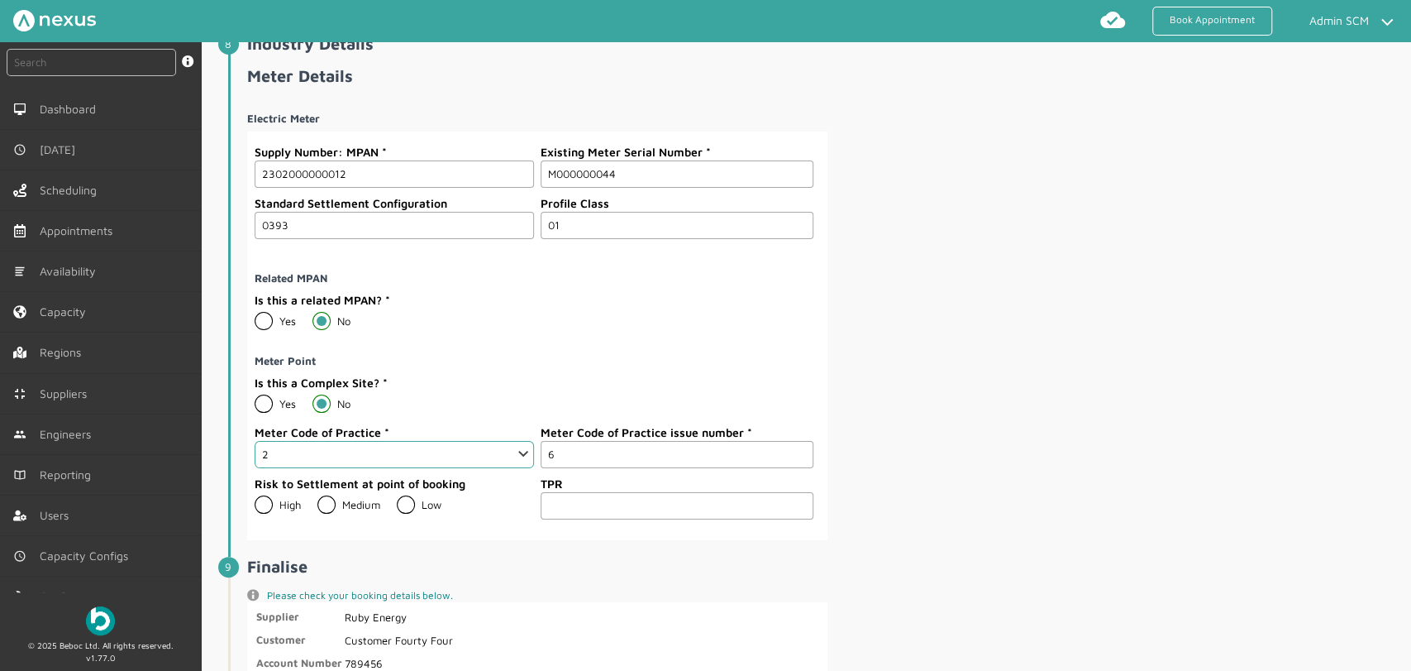
click at [798, 445] on input "6" at bounding box center [677, 454] width 273 height 27
click at [875, 445] on div "Electric Meter Supply Number: MPAN 2302000000012 Existing Meter Serial Number M…" at bounding box center [827, 319] width 1161 height 442
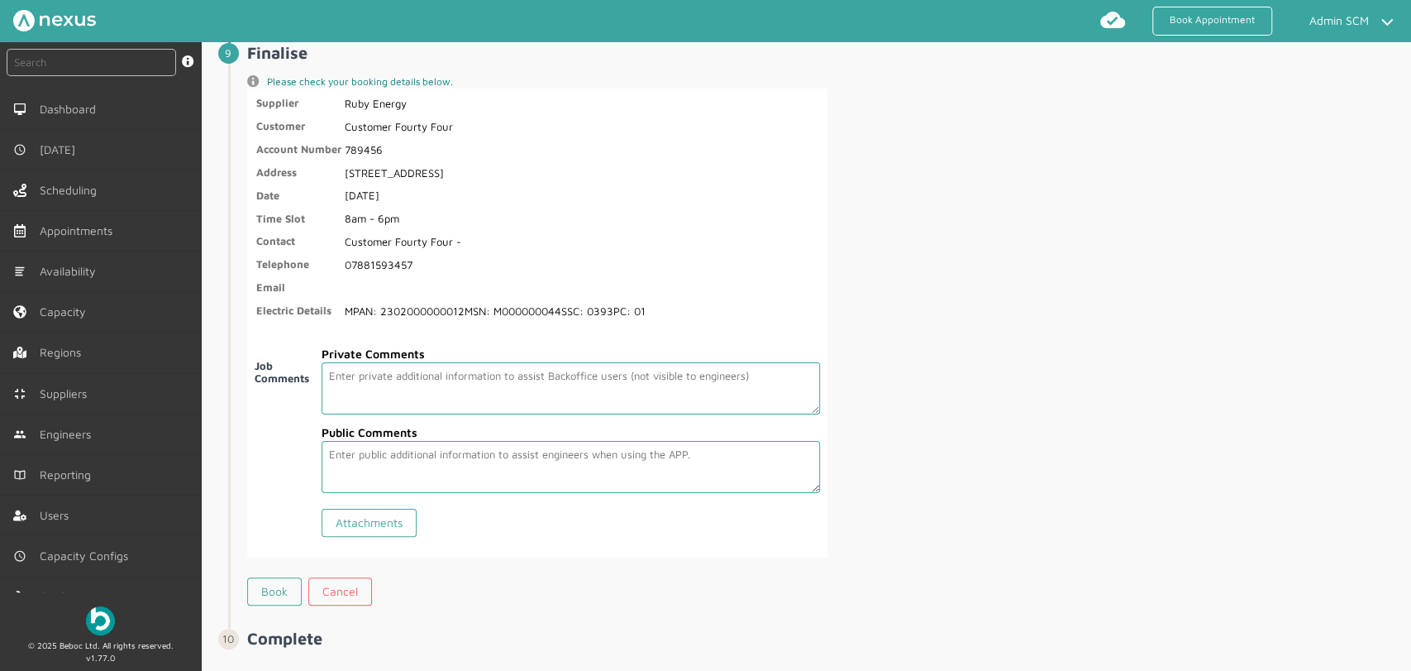
scroll to position [2924, 0]
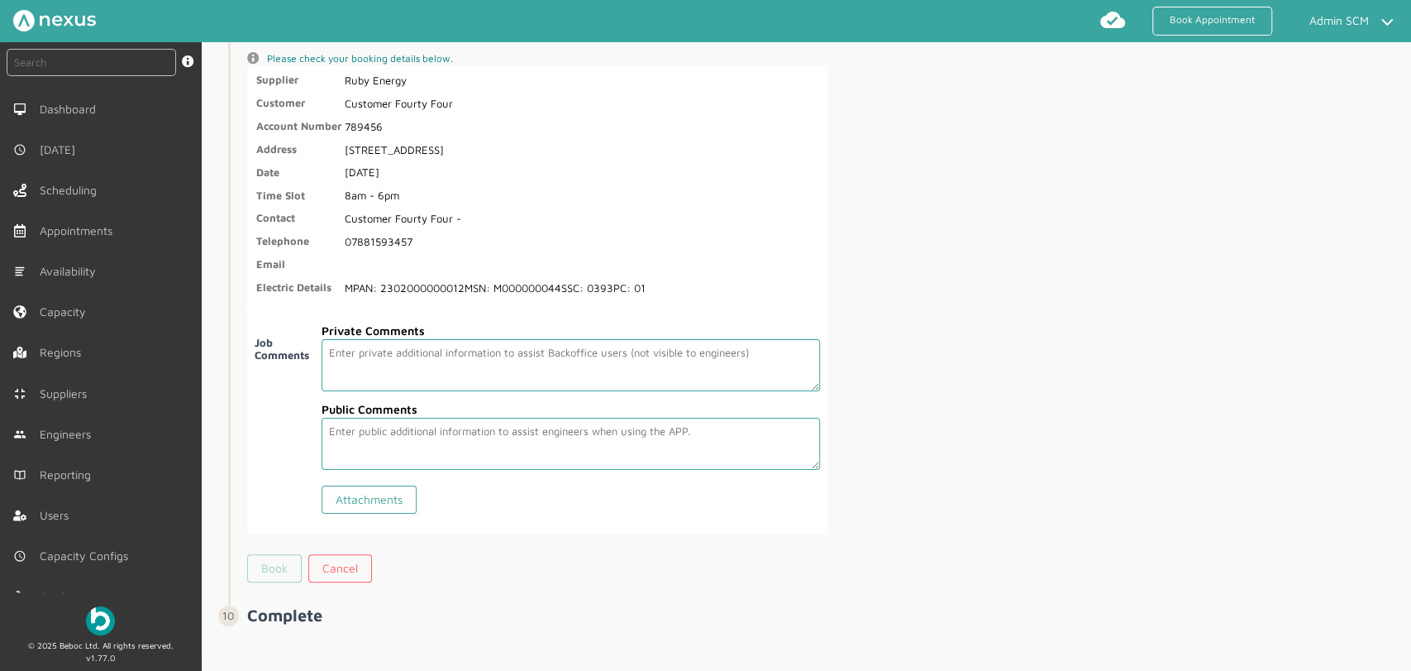
click at [294, 566] on link "Book" at bounding box center [274, 568] width 55 height 28
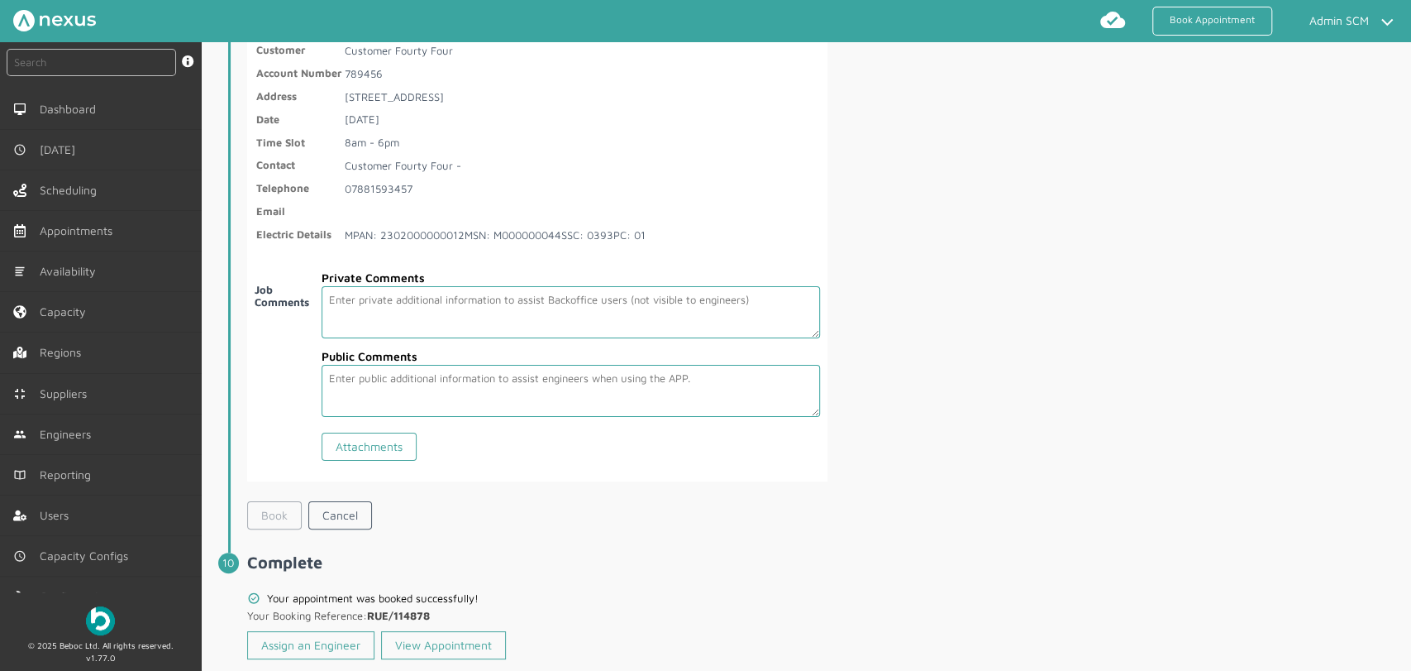
scroll to position [3003, 0]
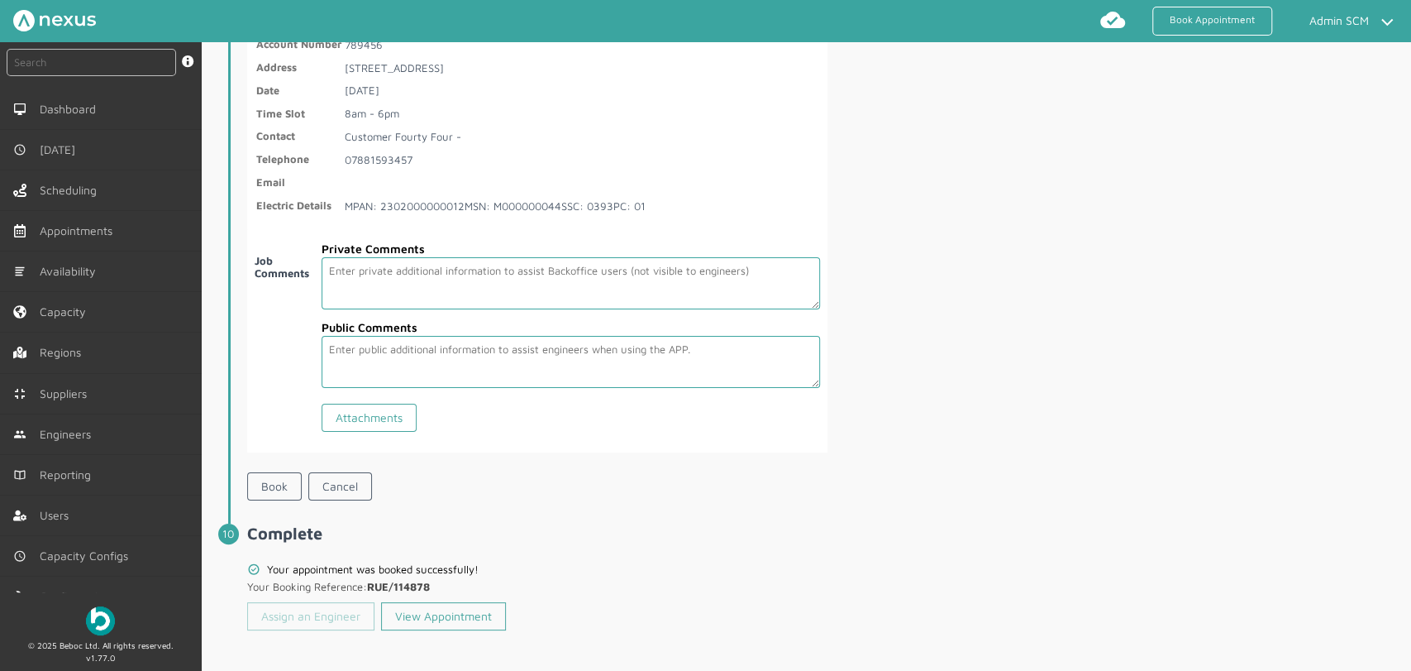
click at [313, 611] on link "Assign an Engineer" at bounding box center [310, 616] width 127 height 28
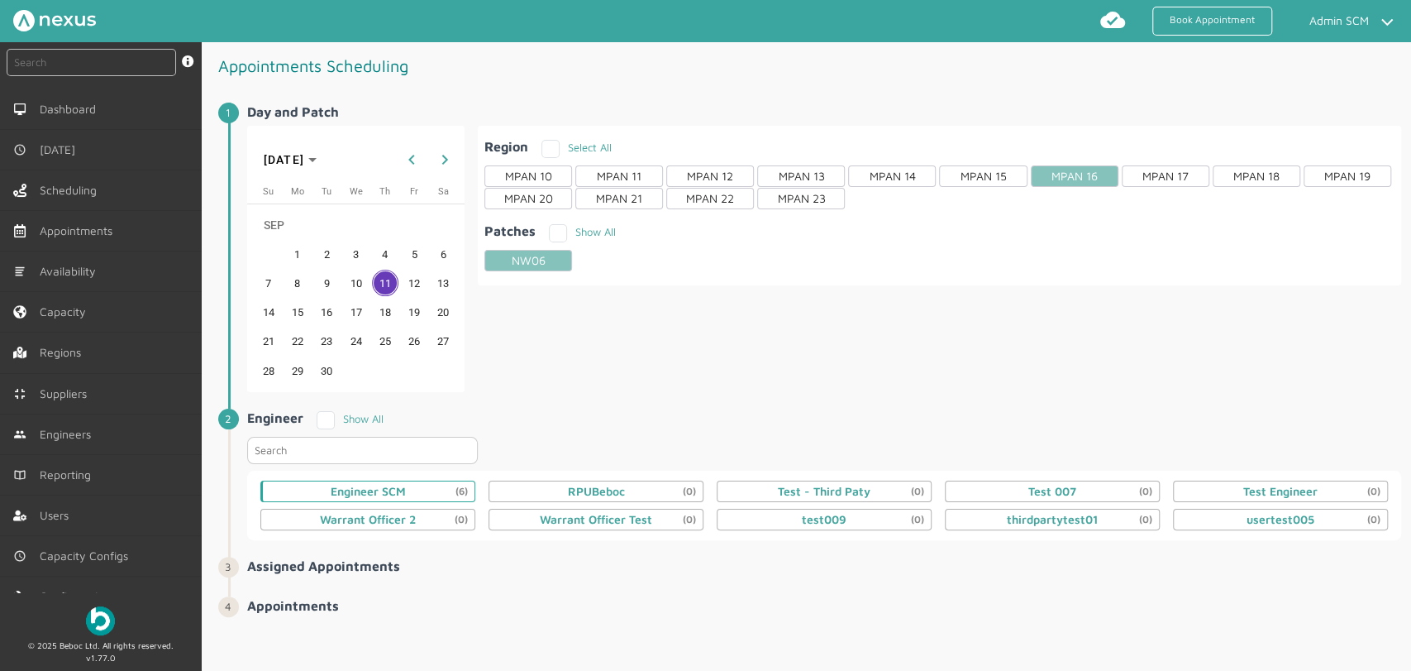
click at [359, 490] on div "Engineer SCM (6)" at bounding box center [368, 490] width 75 height 13
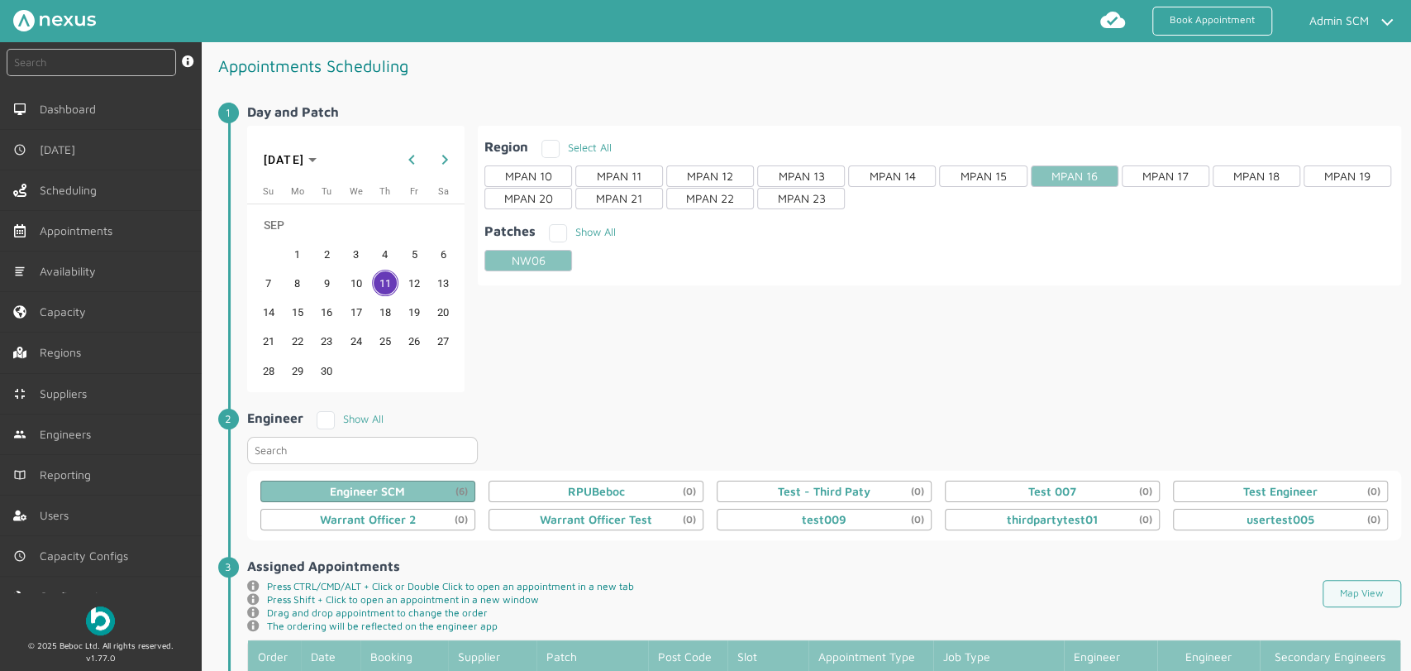
scroll to position [518, 0]
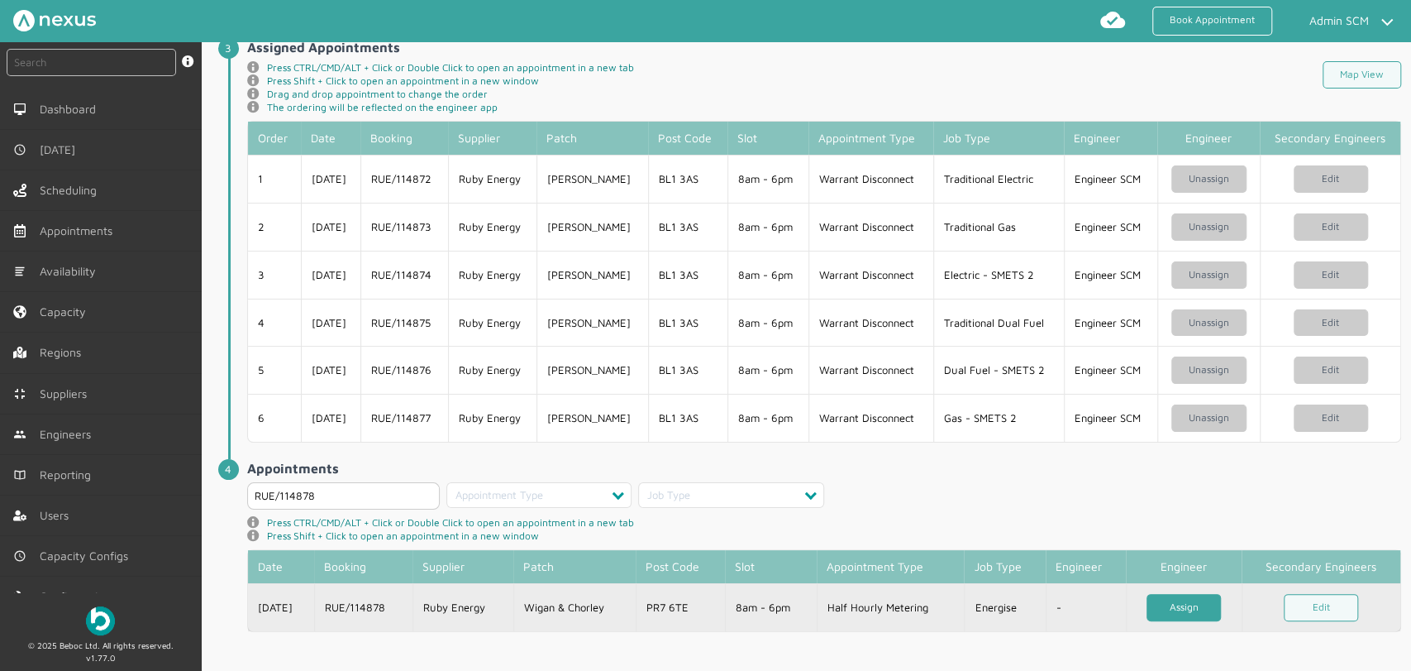
click at [1163, 598] on link "Assign" at bounding box center [1184, 607] width 74 height 27
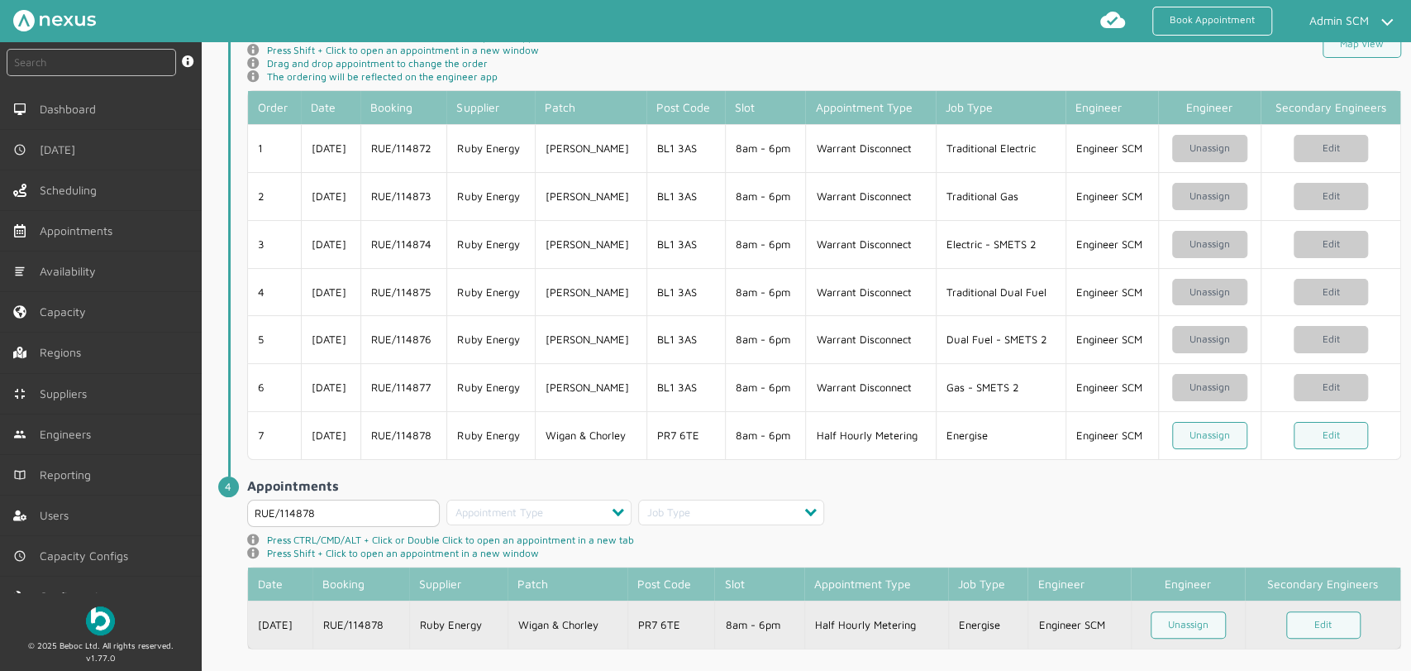
scroll to position [566, 0]
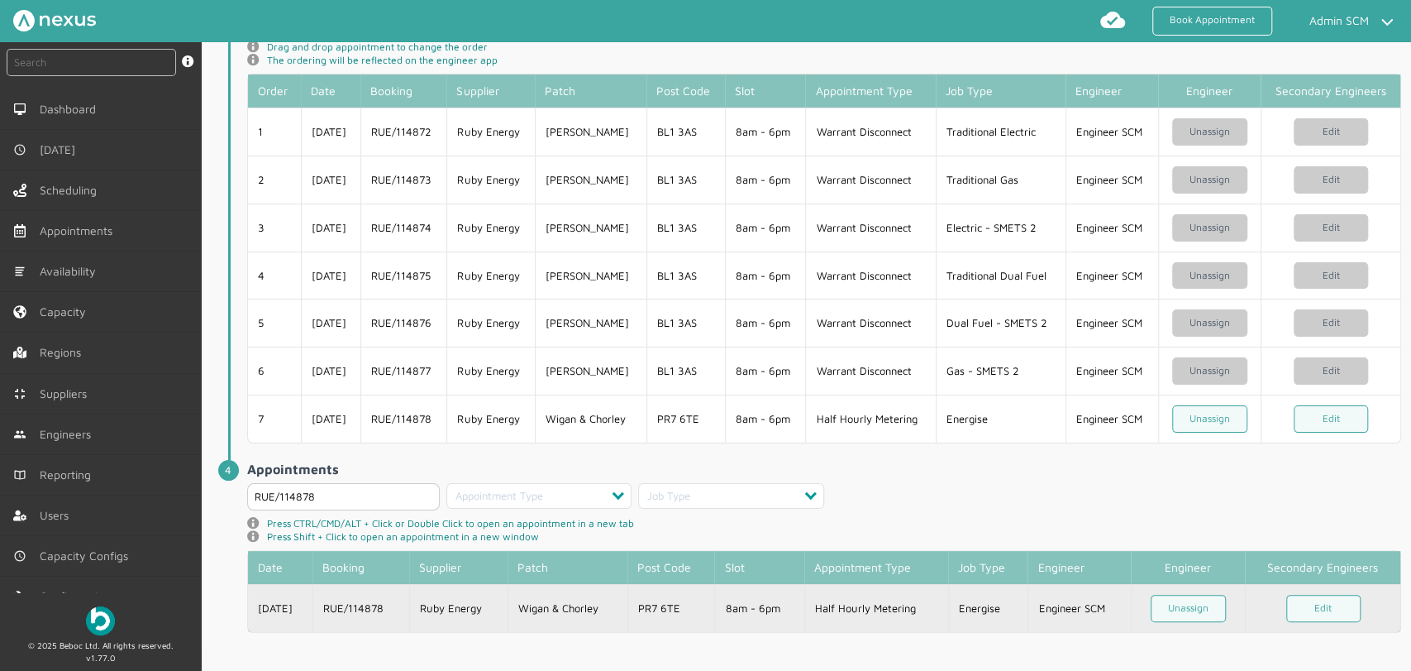
click at [590, 597] on td "Wigan & Chorley" at bounding box center [568, 608] width 120 height 48
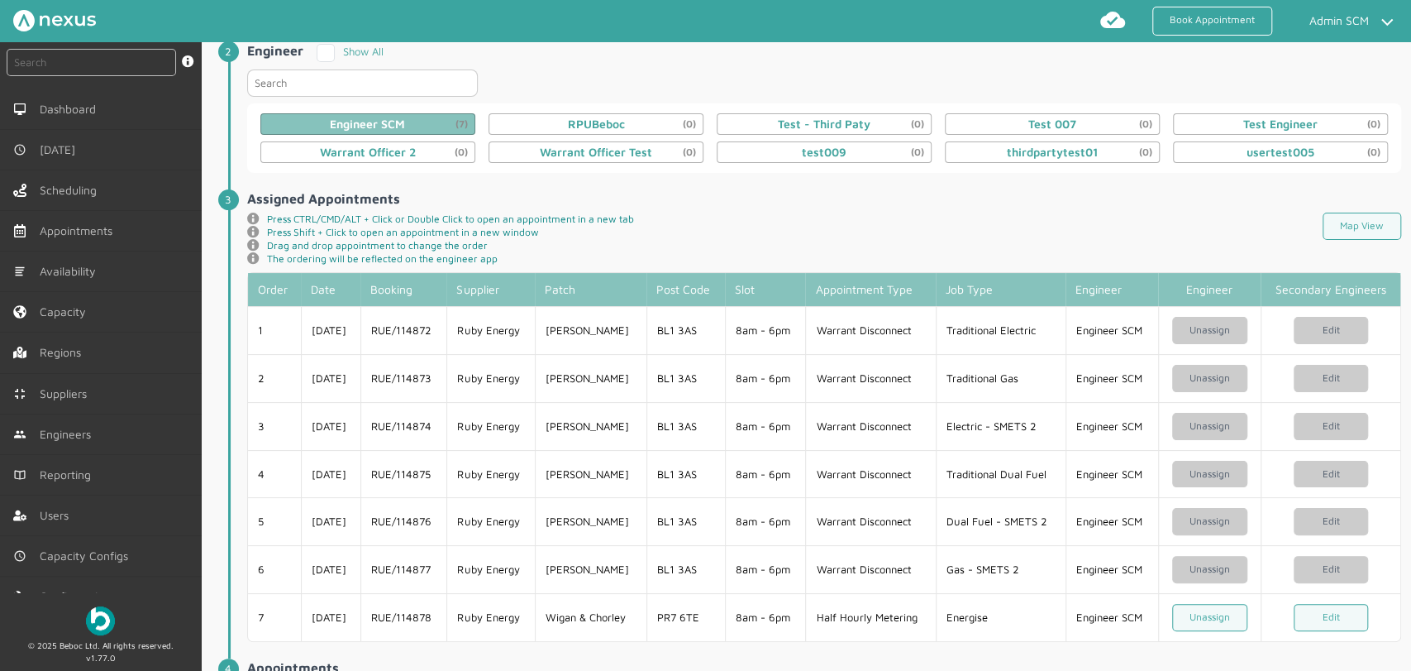
scroll to position [0, 0]
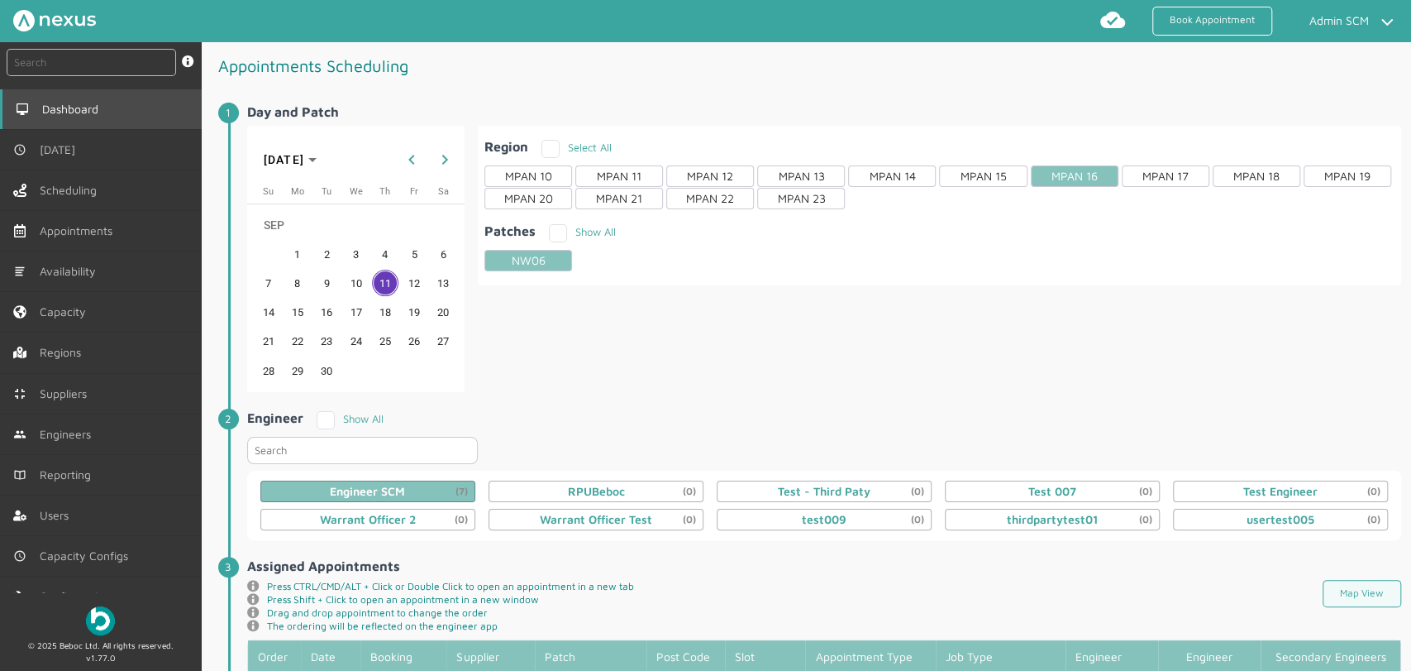
click at [111, 113] on link "Dashboard" at bounding box center [101, 109] width 202 height 40
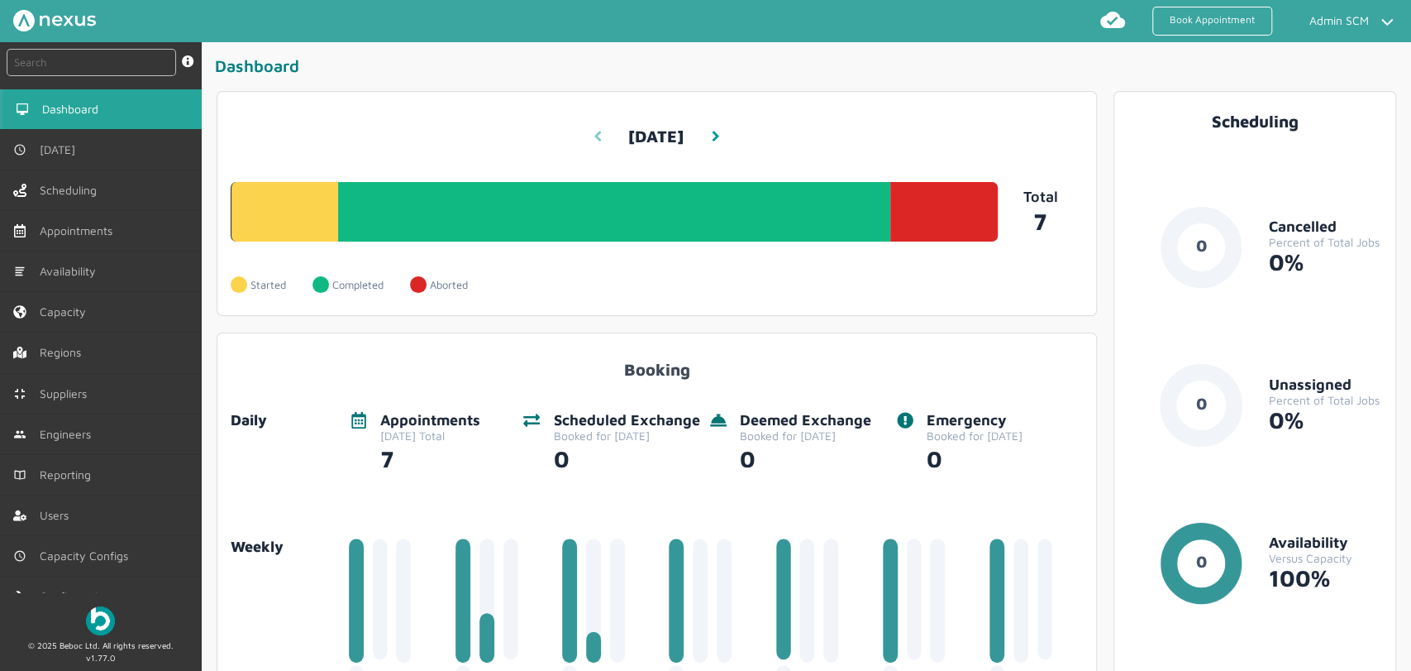
click at [594, 136] on icon at bounding box center [598, 137] width 8 height 12
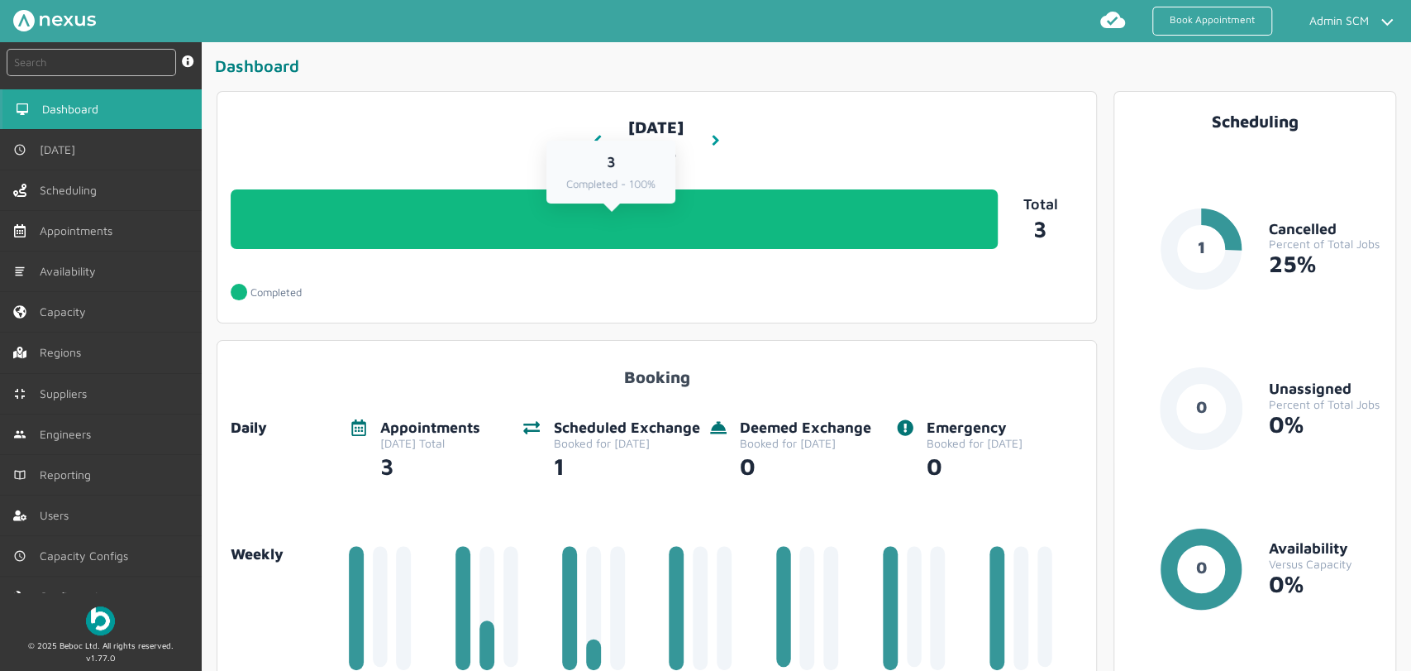
click at [614, 236] on link "3 Completed - 100%" at bounding box center [614, 219] width 767 height 60
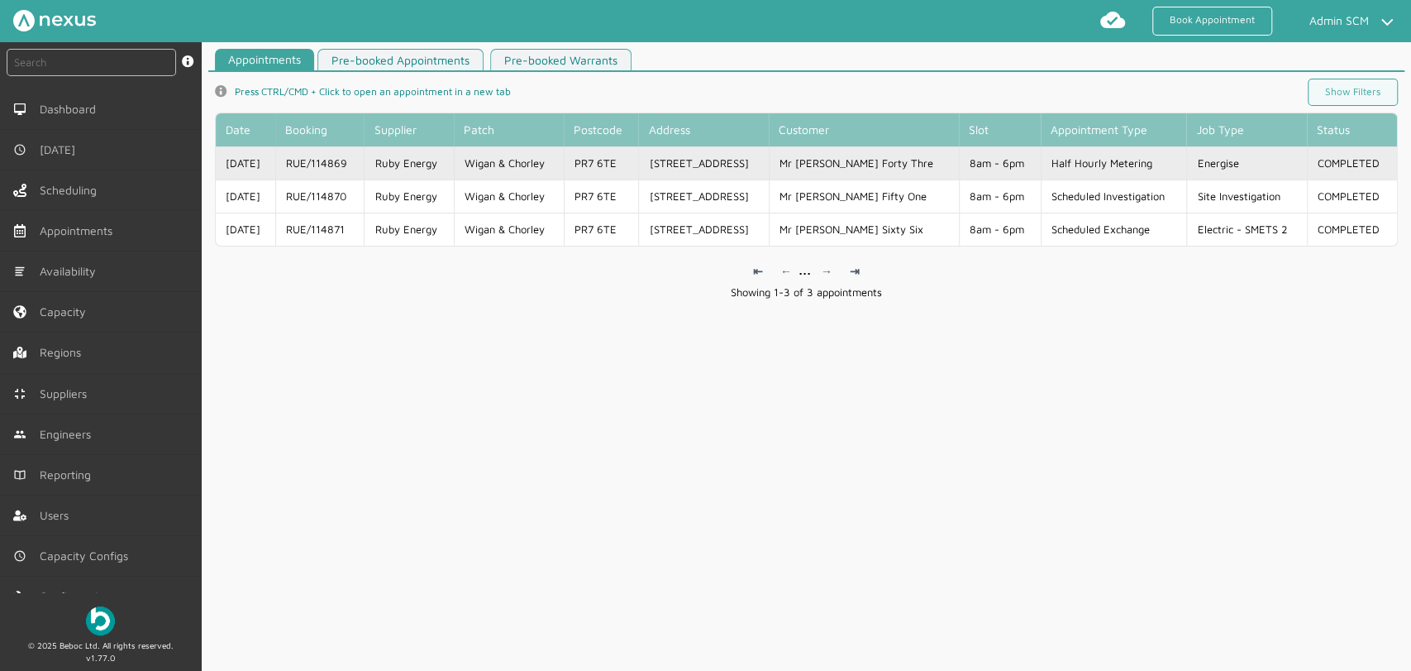
click at [662, 163] on td "[STREET_ADDRESS]" at bounding box center [703, 162] width 131 height 33
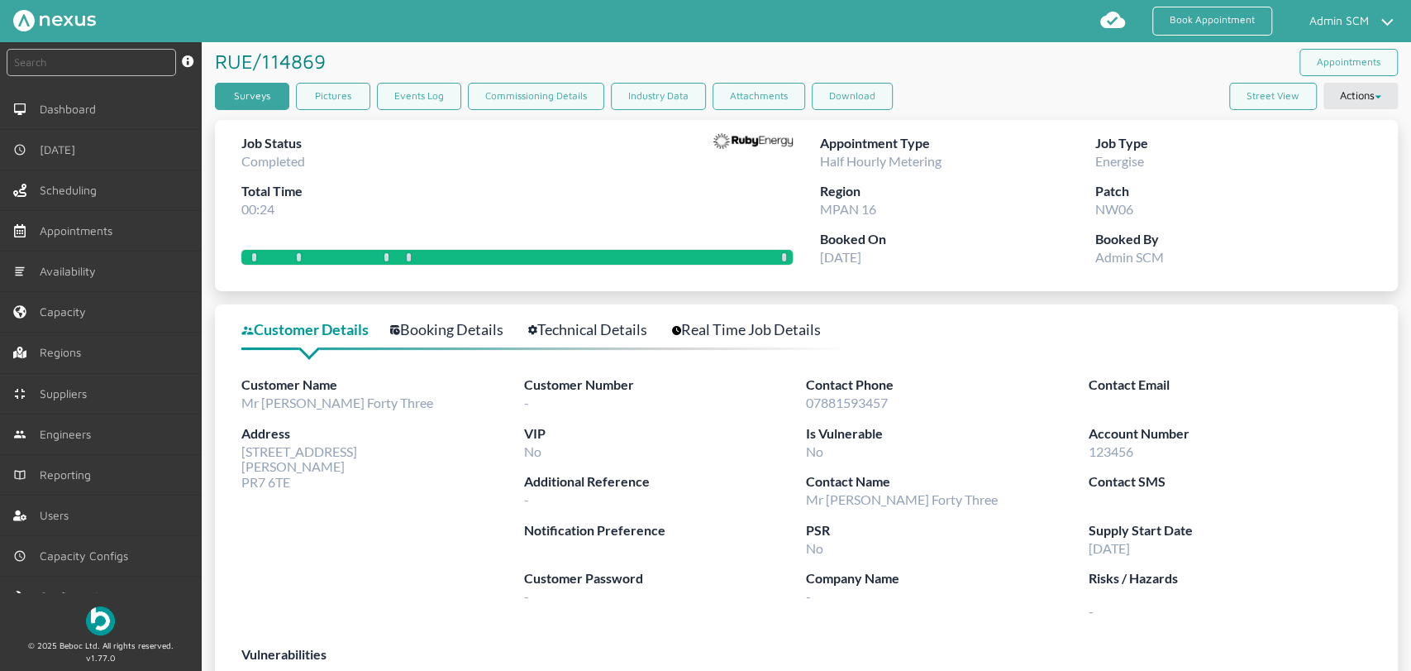
click at [262, 93] on link "Surveys" at bounding box center [252, 96] width 74 height 27
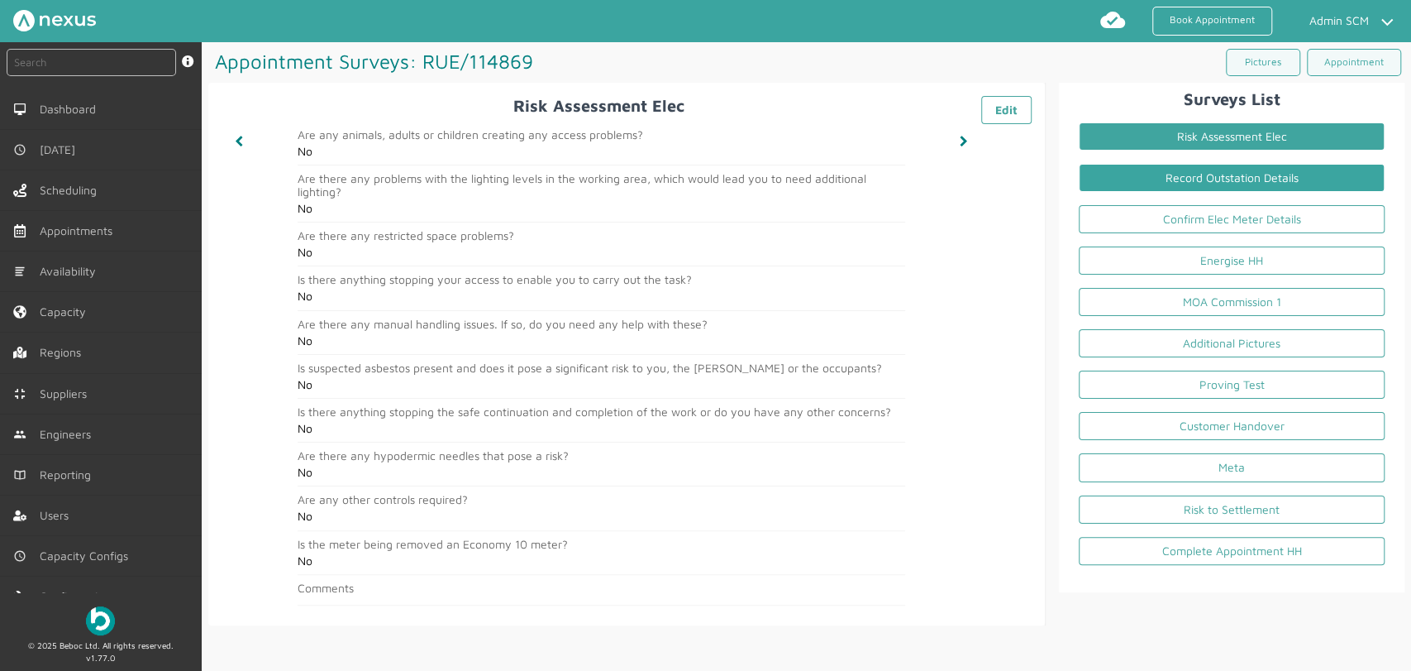
click at [1124, 175] on link "Record Outstation Details" at bounding box center [1232, 178] width 306 height 28
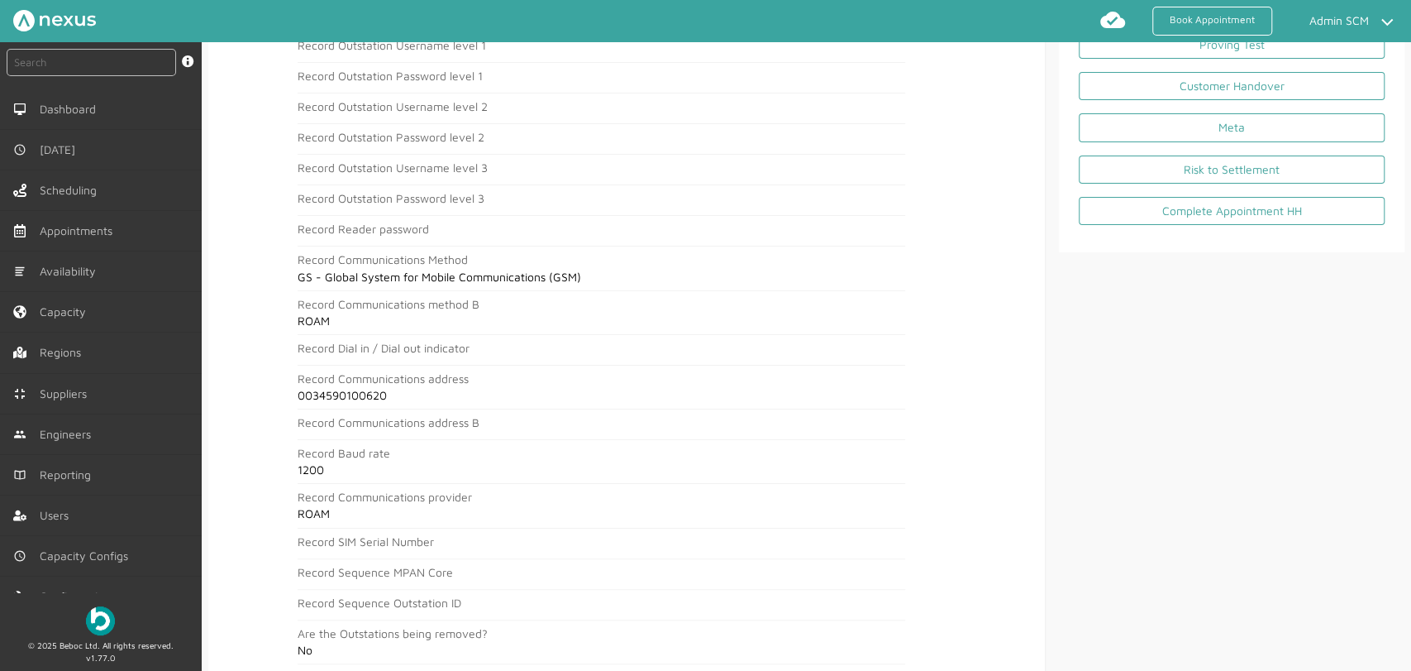
scroll to position [367, 0]
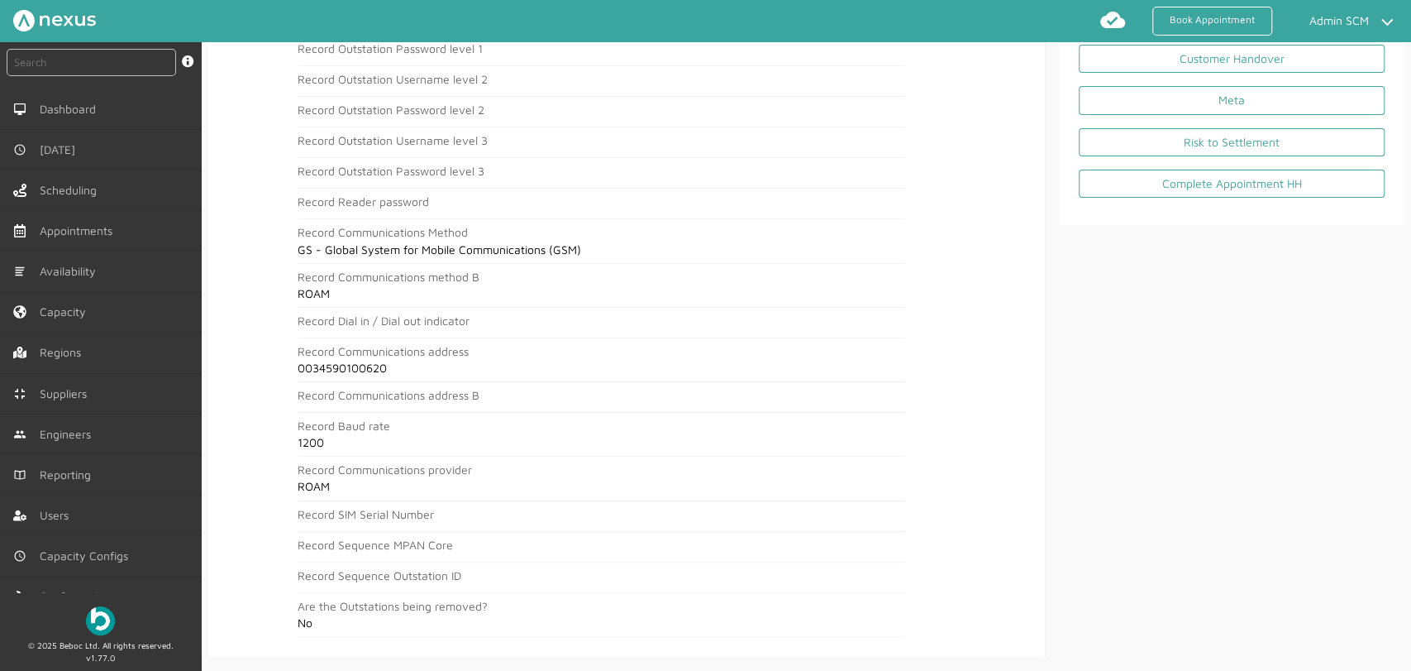
click at [1330, 349] on div "Surveys List Risk Assessment Elec Record Outstation Details Confirm Elec Meter …" at bounding box center [1225, 186] width 359 height 941
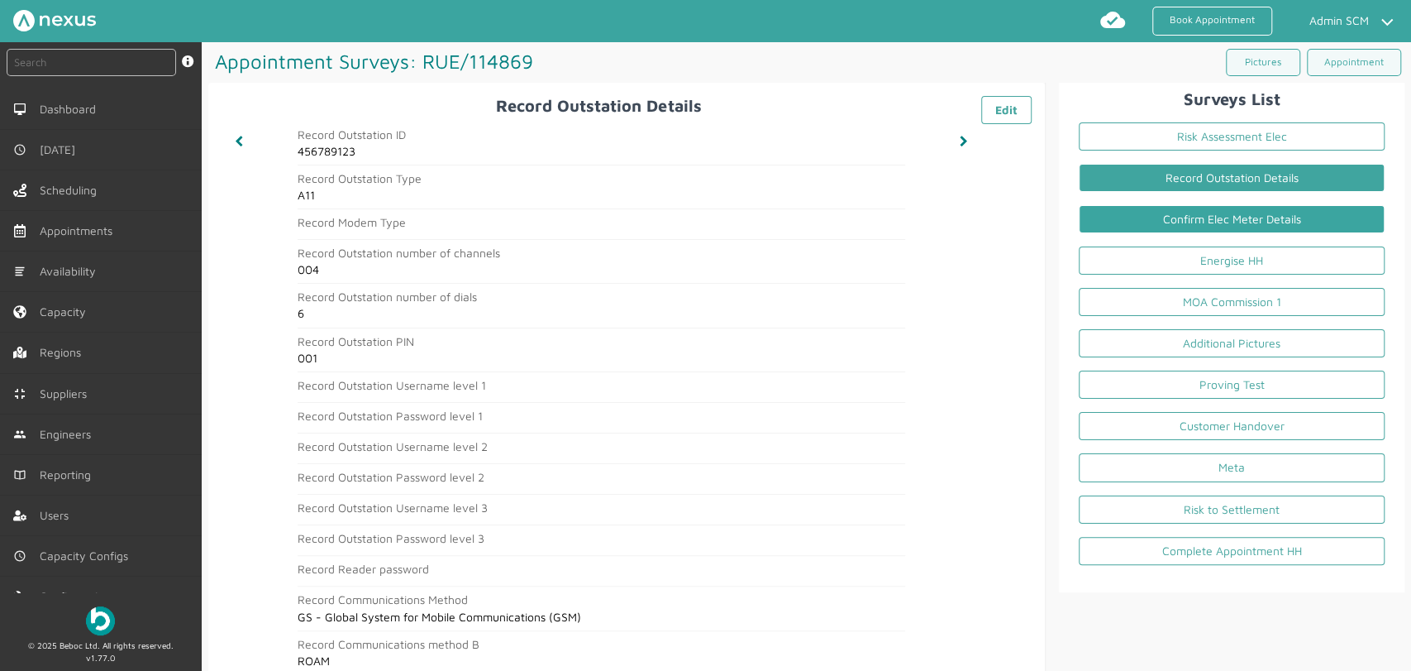
click at [1263, 221] on link "Confirm Elec Meter Details" at bounding box center [1232, 219] width 306 height 28
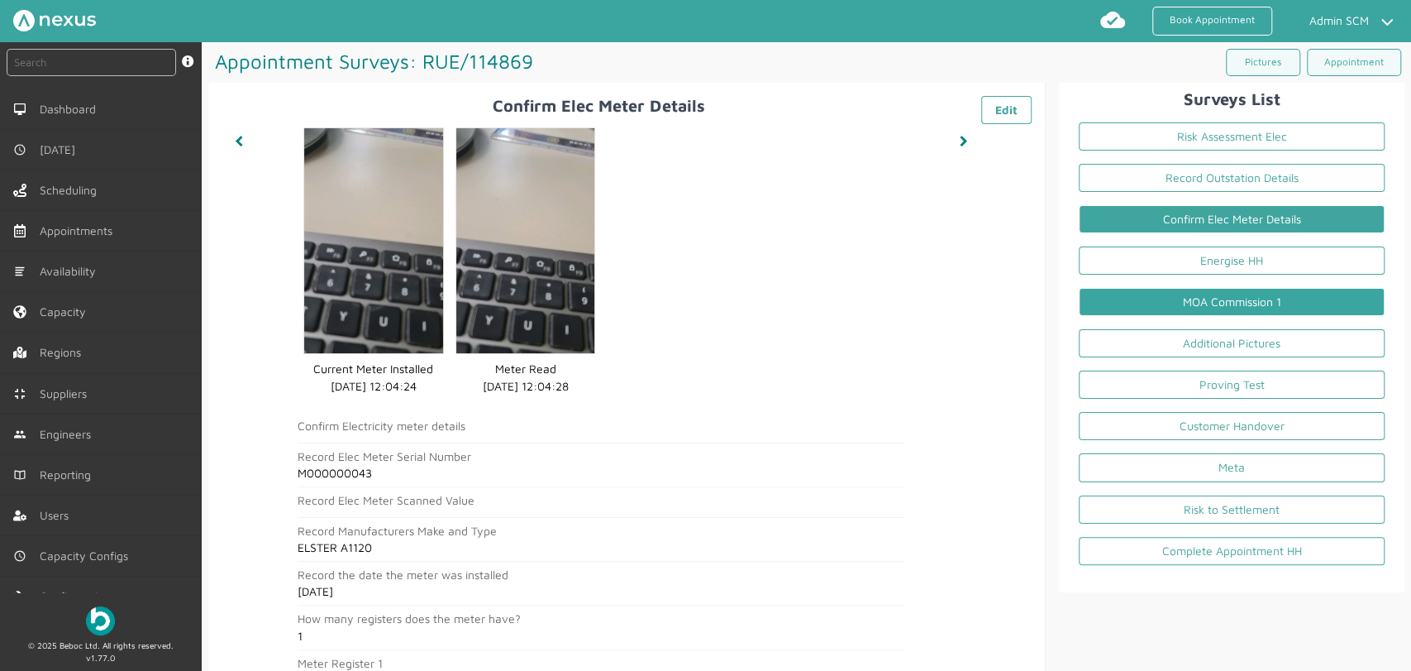
click at [1153, 302] on link "MOA Commission 1" at bounding box center [1232, 302] width 306 height 28
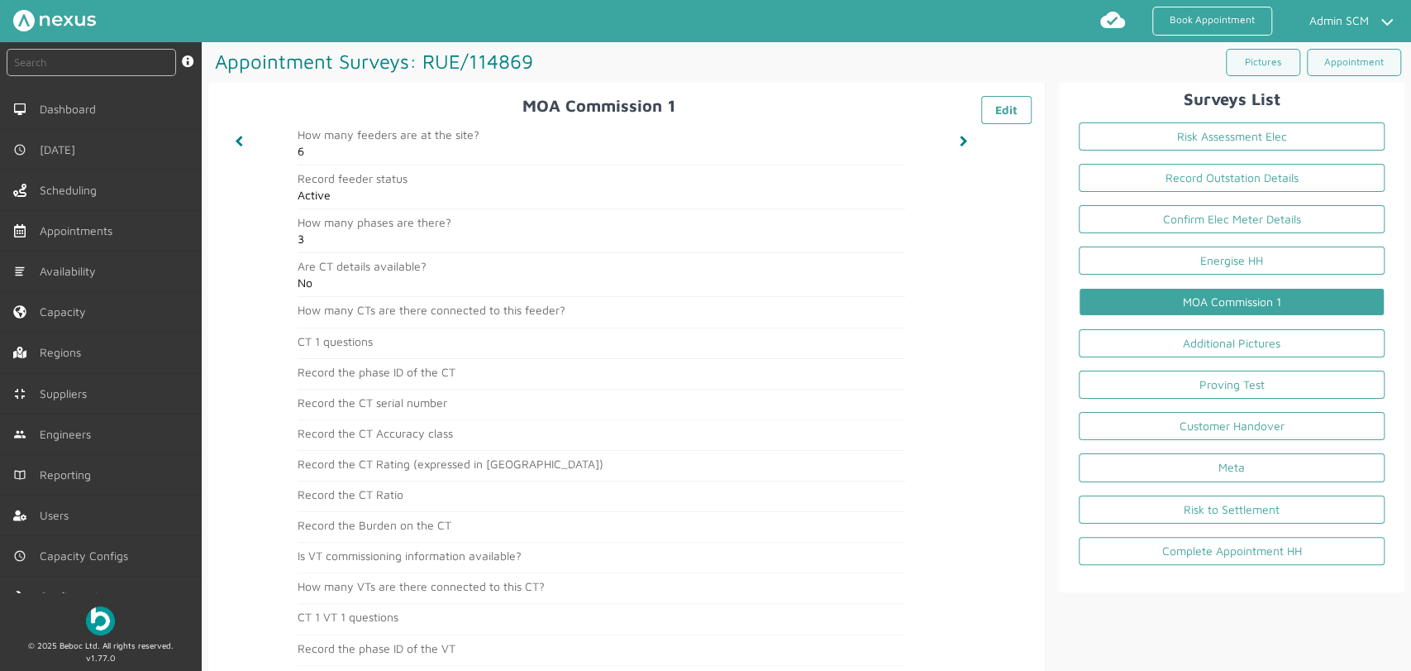
click at [1182, 356] on li "Additional Pictures" at bounding box center [1232, 346] width 332 height 41
click at [1141, 430] on link "Customer Handover" at bounding box center [1232, 426] width 306 height 28
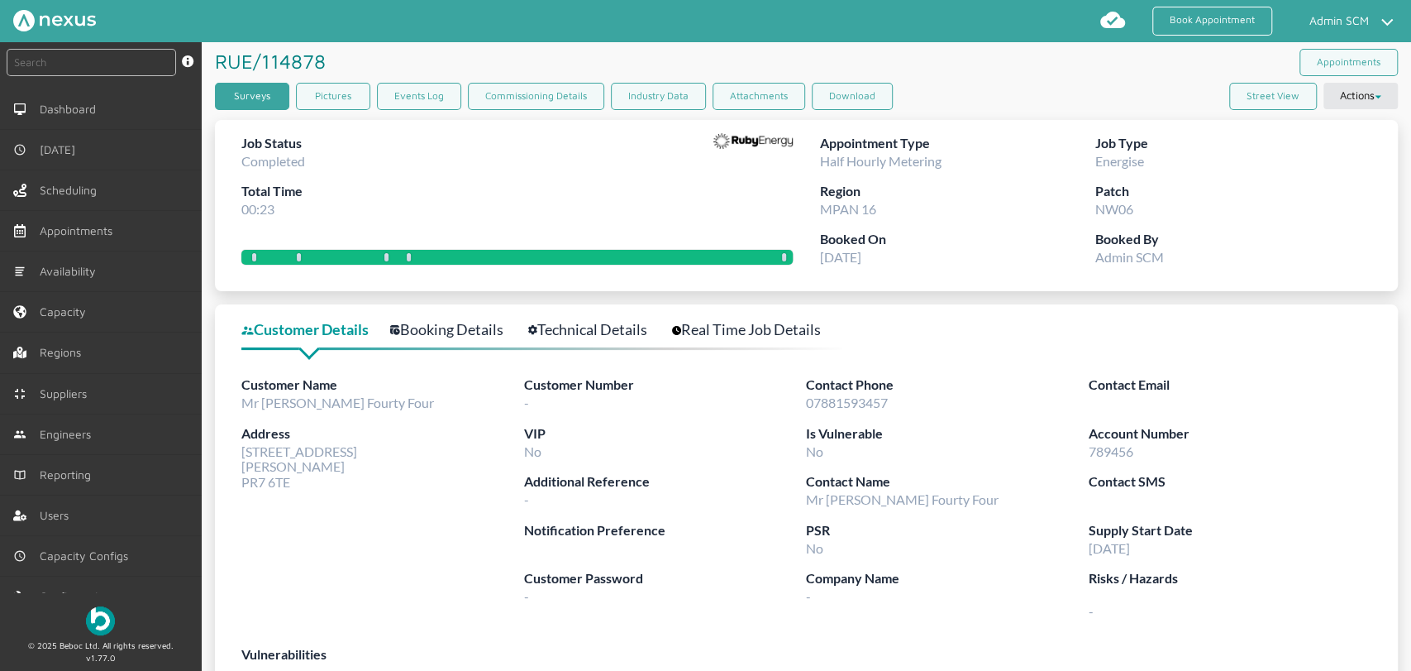
click at [231, 88] on link "Surveys" at bounding box center [252, 96] width 74 height 27
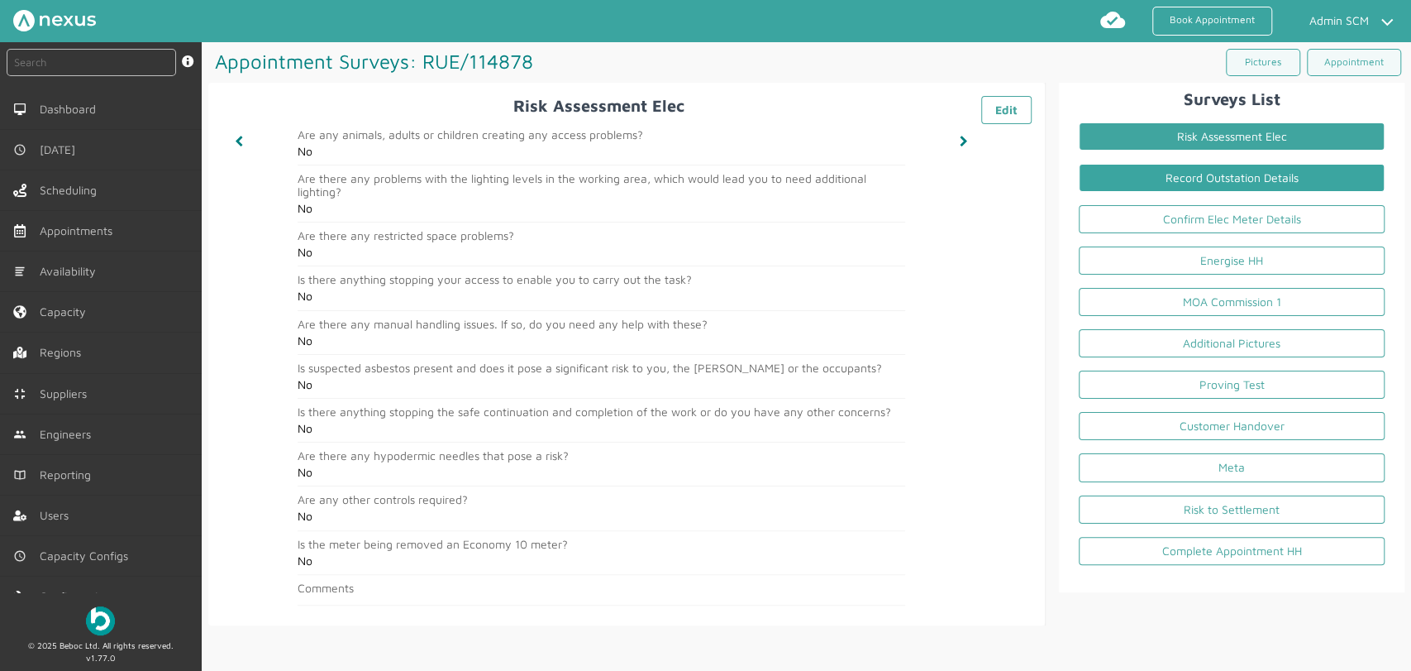
click at [1104, 179] on link "Record Outstation Details" at bounding box center [1232, 178] width 306 height 28
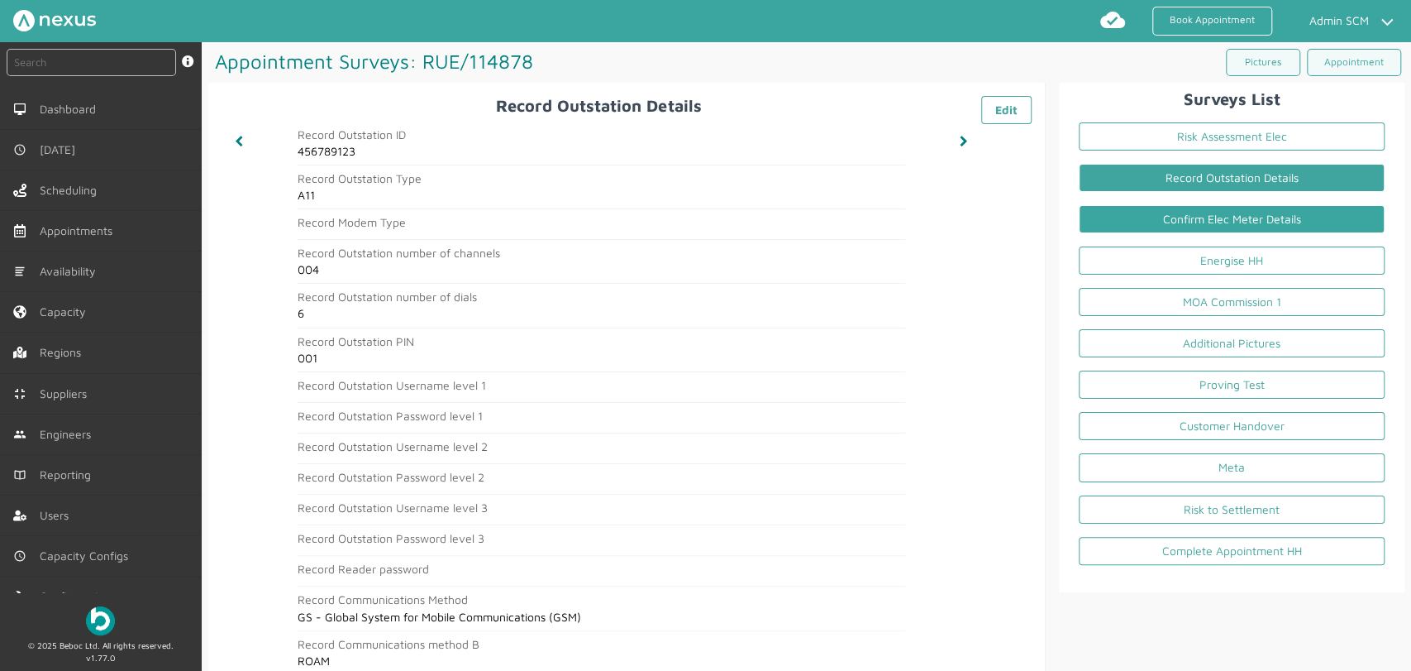
click at [1196, 212] on link "Confirm Elec Meter Details" at bounding box center [1232, 219] width 306 height 28
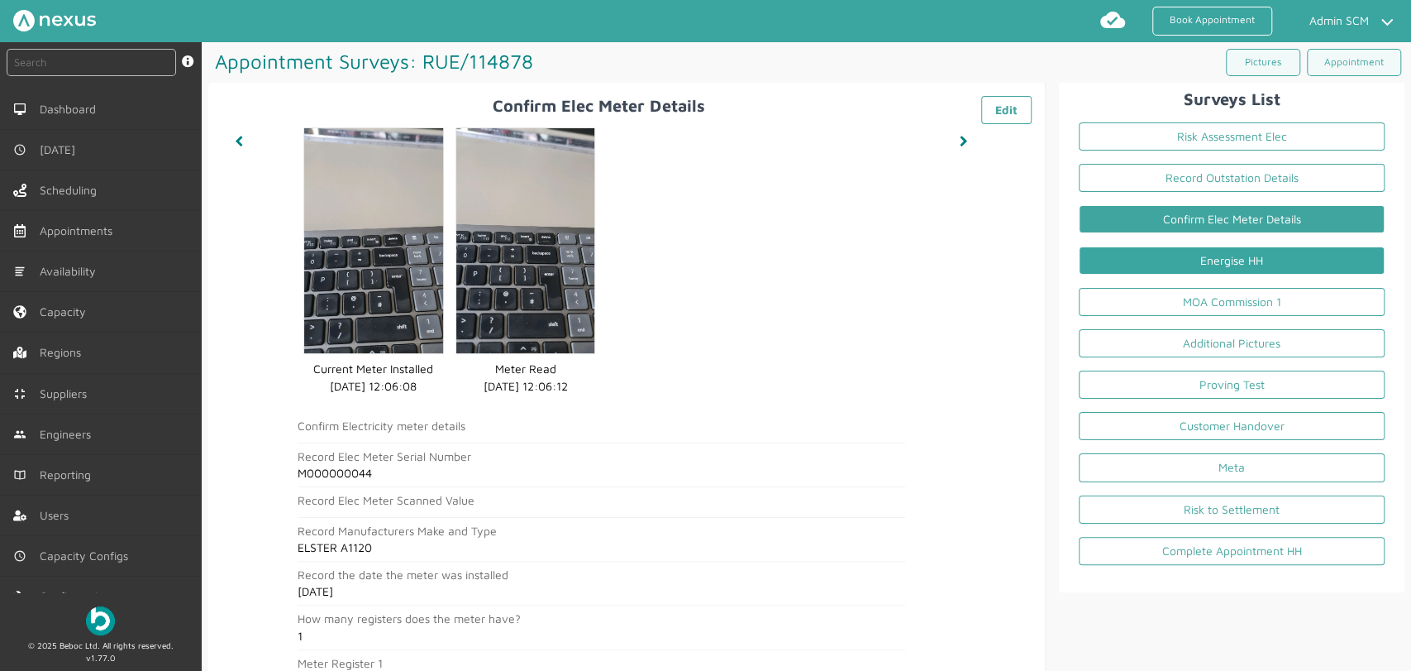
click at [1199, 267] on link "Energise HH" at bounding box center [1232, 260] width 306 height 28
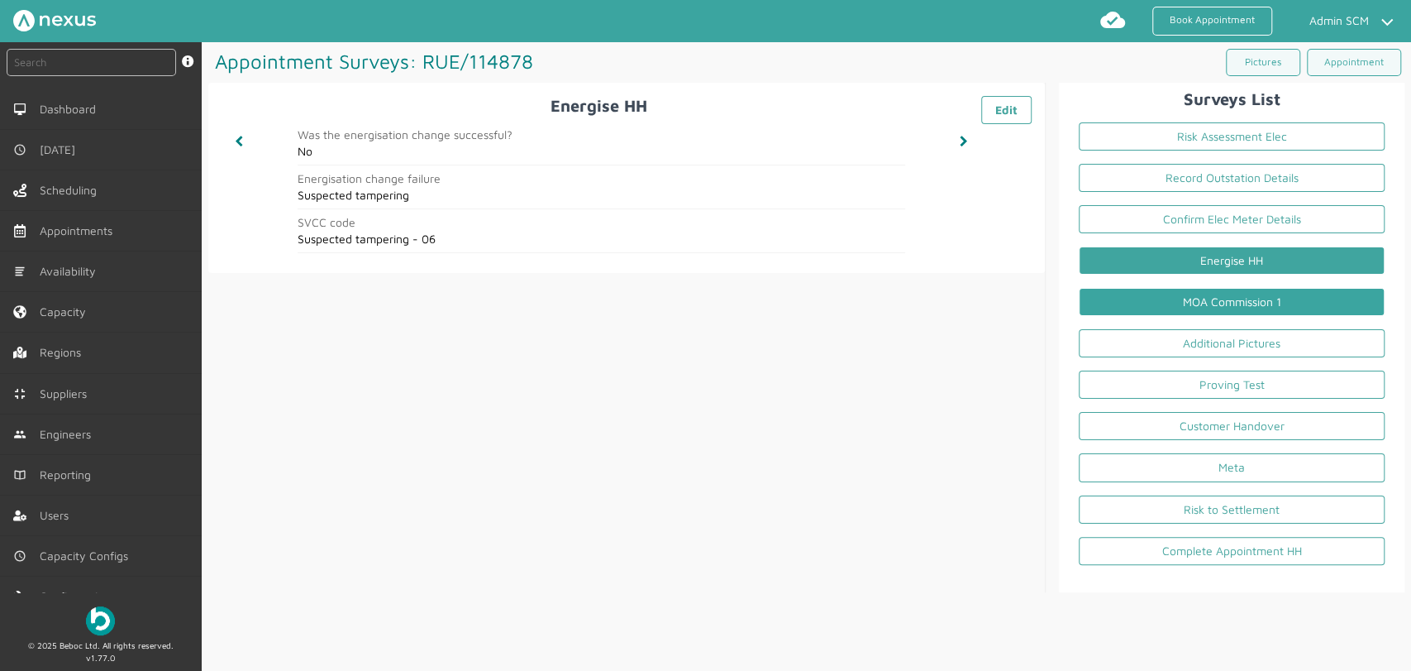
click at [1159, 294] on link "MOA Commission 1" at bounding box center [1232, 302] width 306 height 28
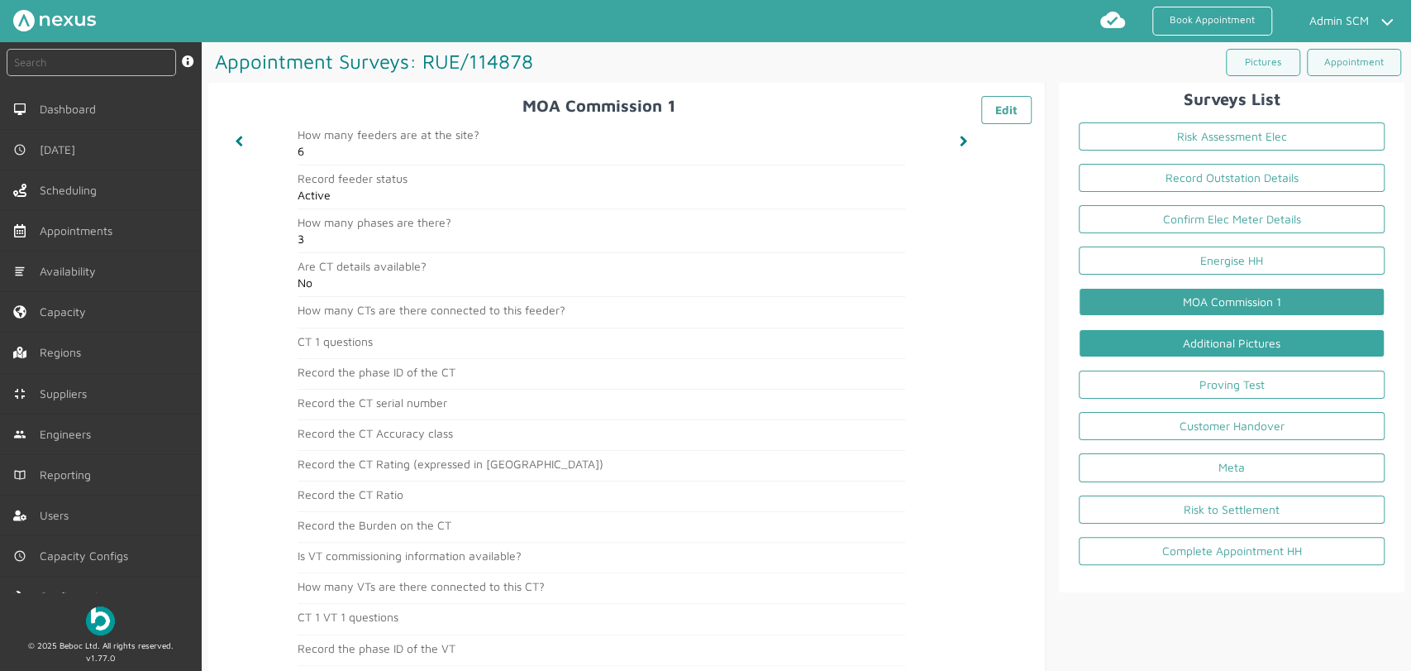
click at [1173, 344] on link "Additional Pictures" at bounding box center [1232, 343] width 306 height 28
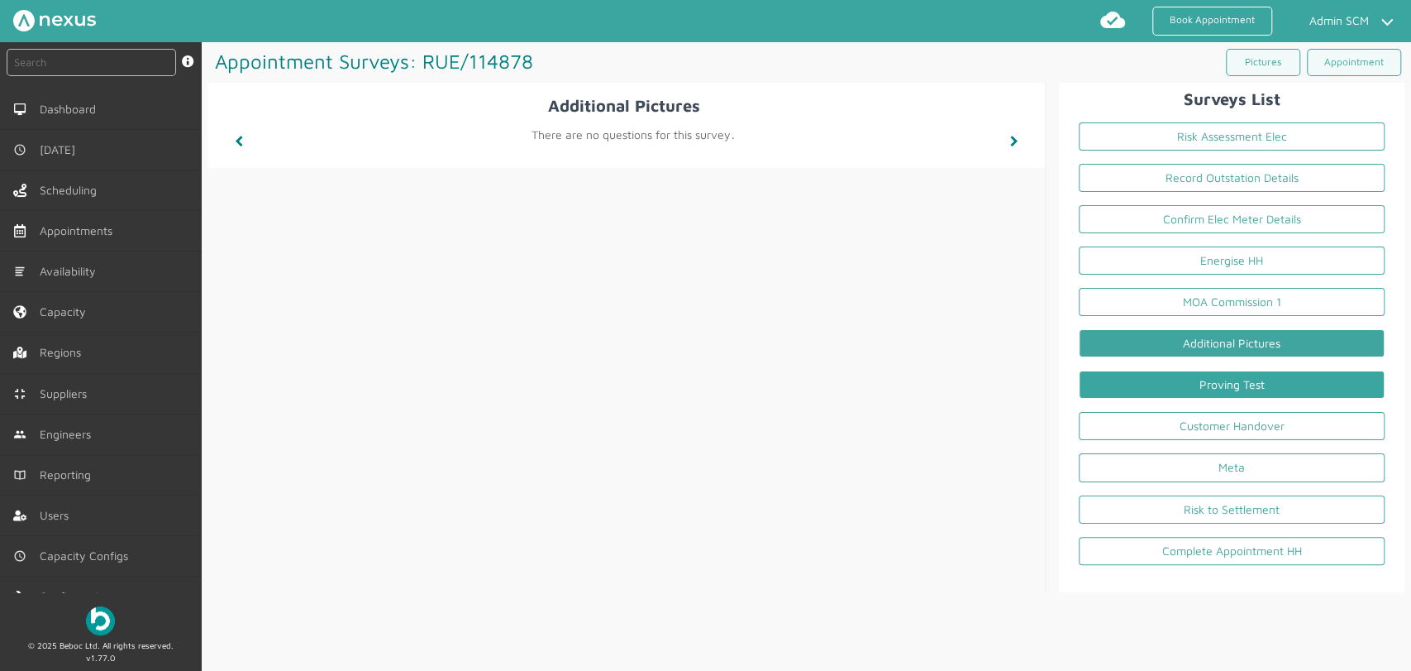
click at [1161, 392] on link "Proving Test" at bounding box center [1232, 384] width 306 height 28
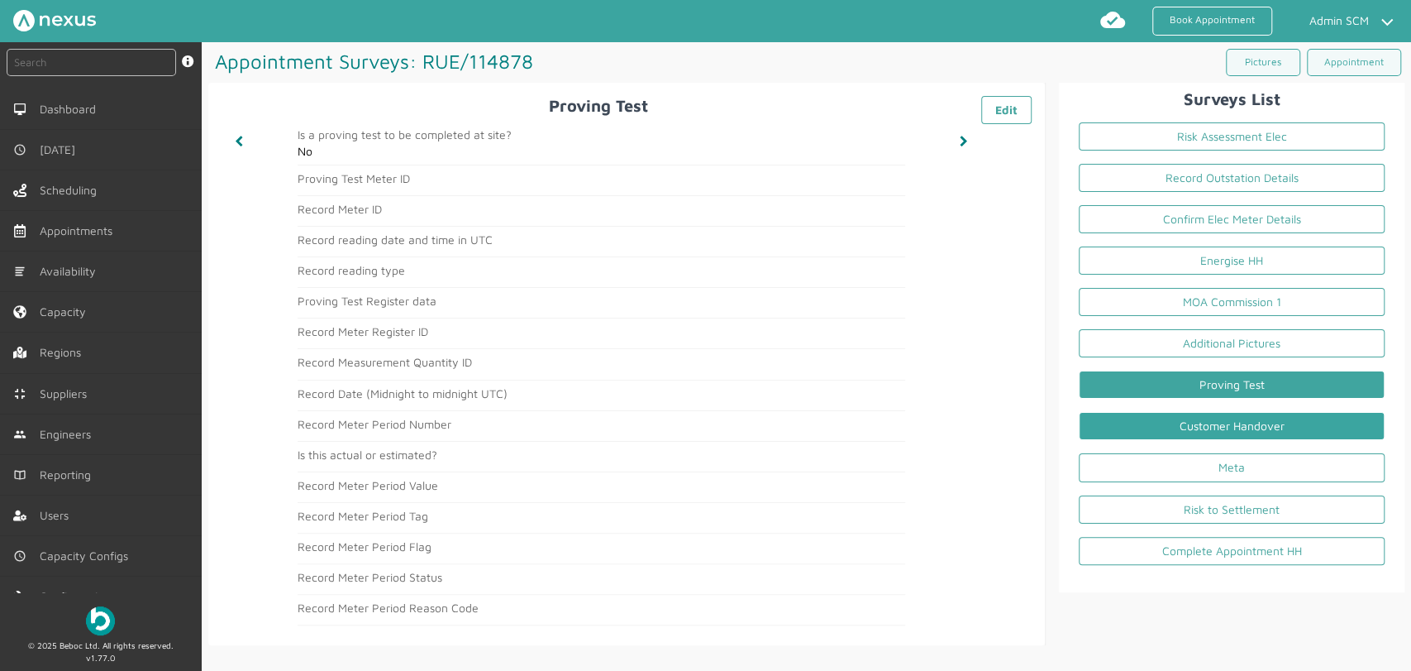
click at [1196, 432] on link "Customer Handover" at bounding box center [1232, 426] width 306 height 28
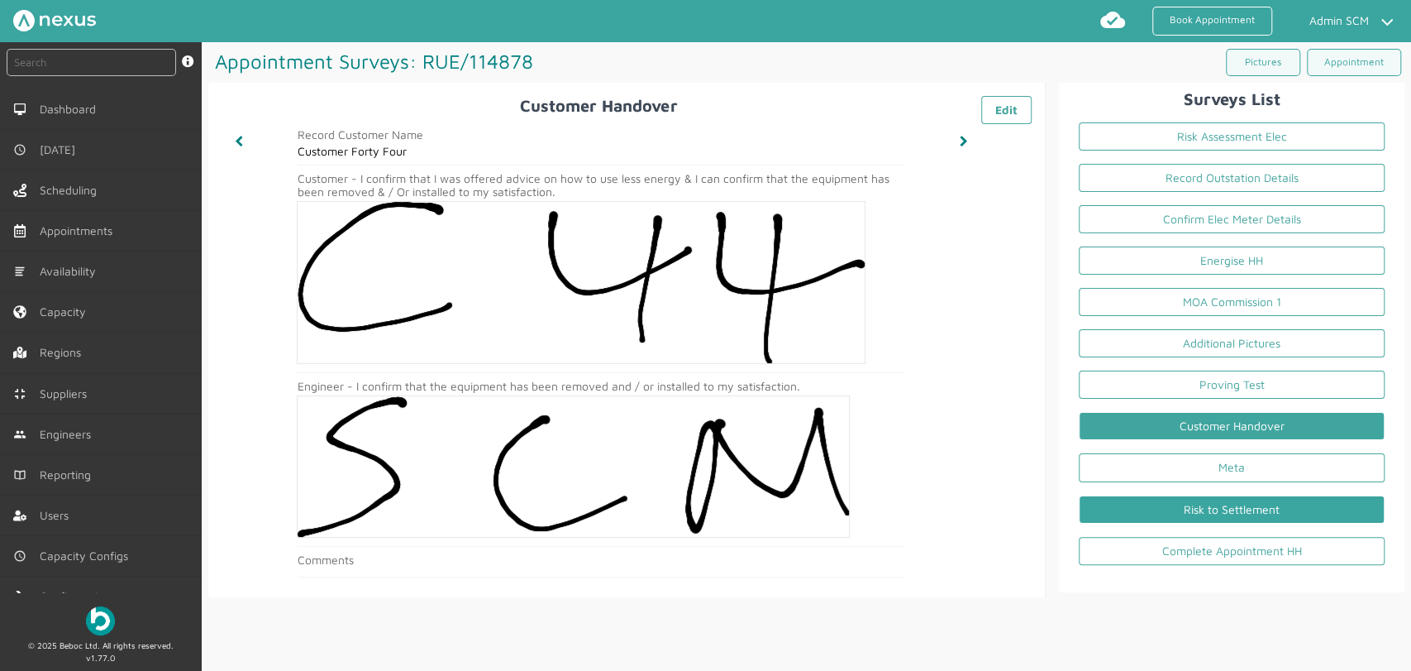
click at [1182, 502] on link "Risk to Settlement" at bounding box center [1232, 509] width 306 height 28
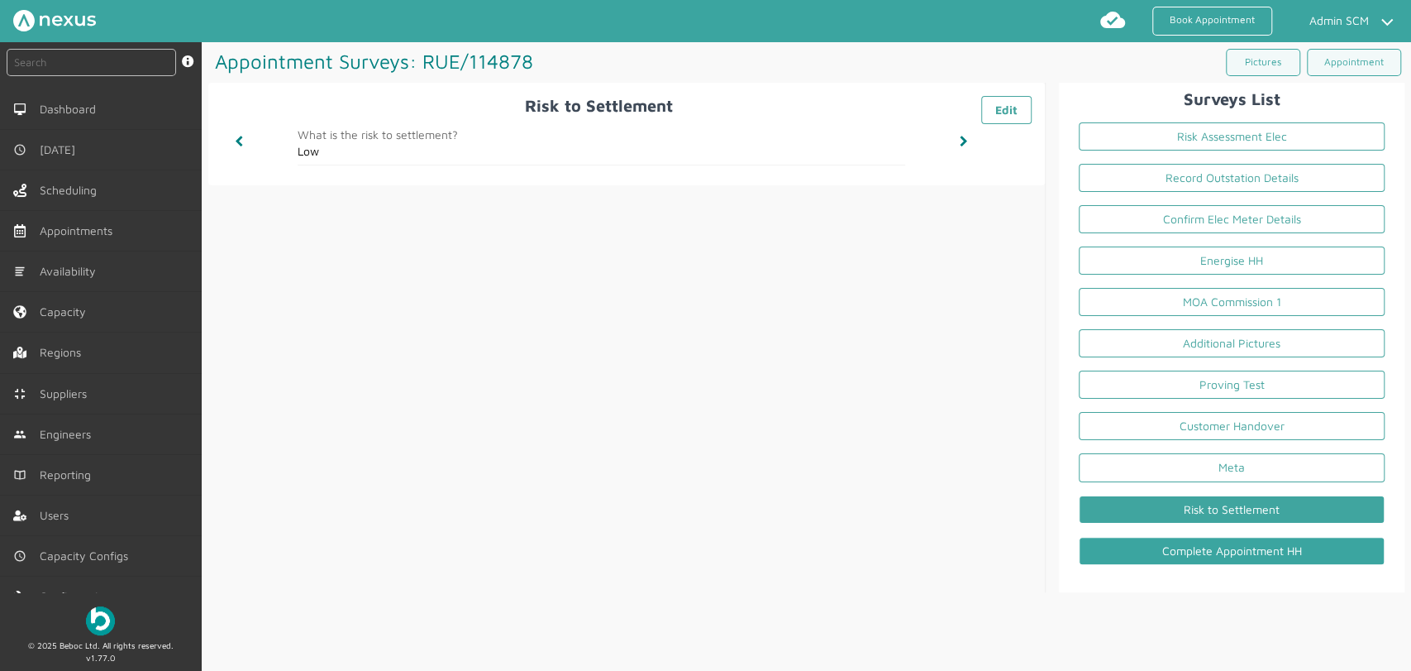
click at [1212, 554] on link "Complete Appointment HH" at bounding box center [1232, 551] width 306 height 28
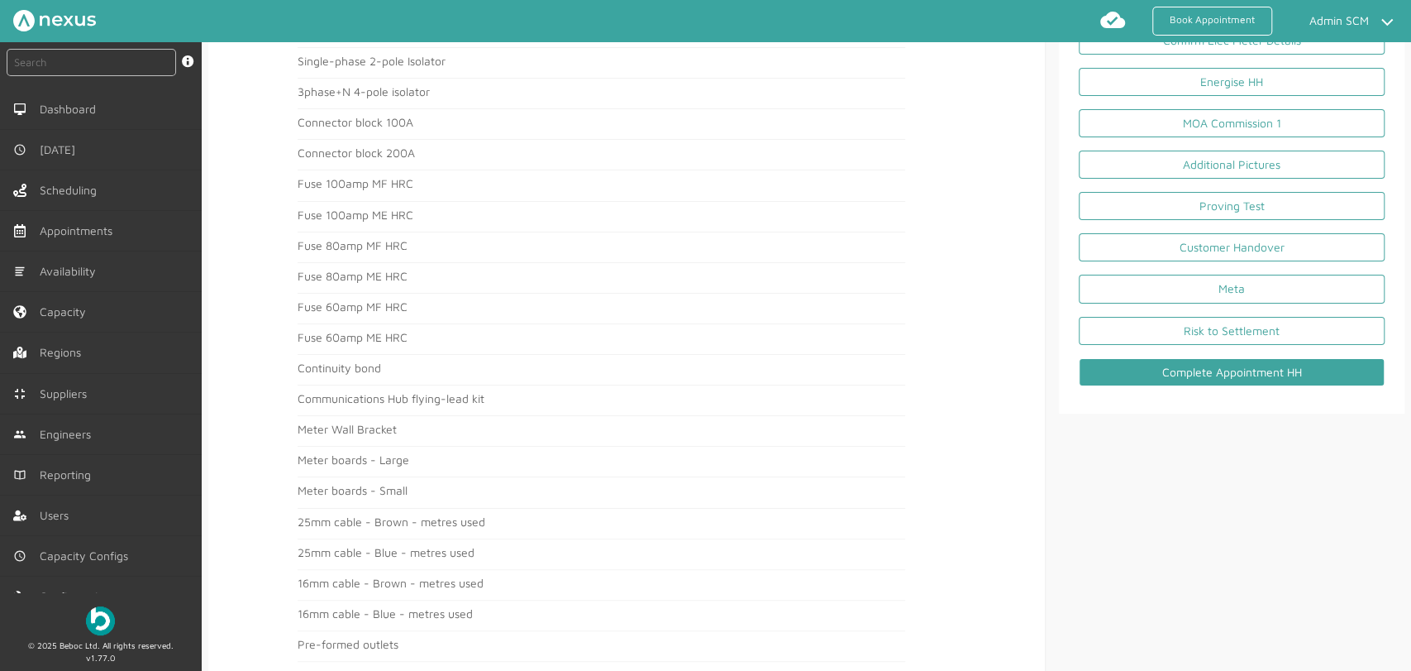
scroll to position [146, 0]
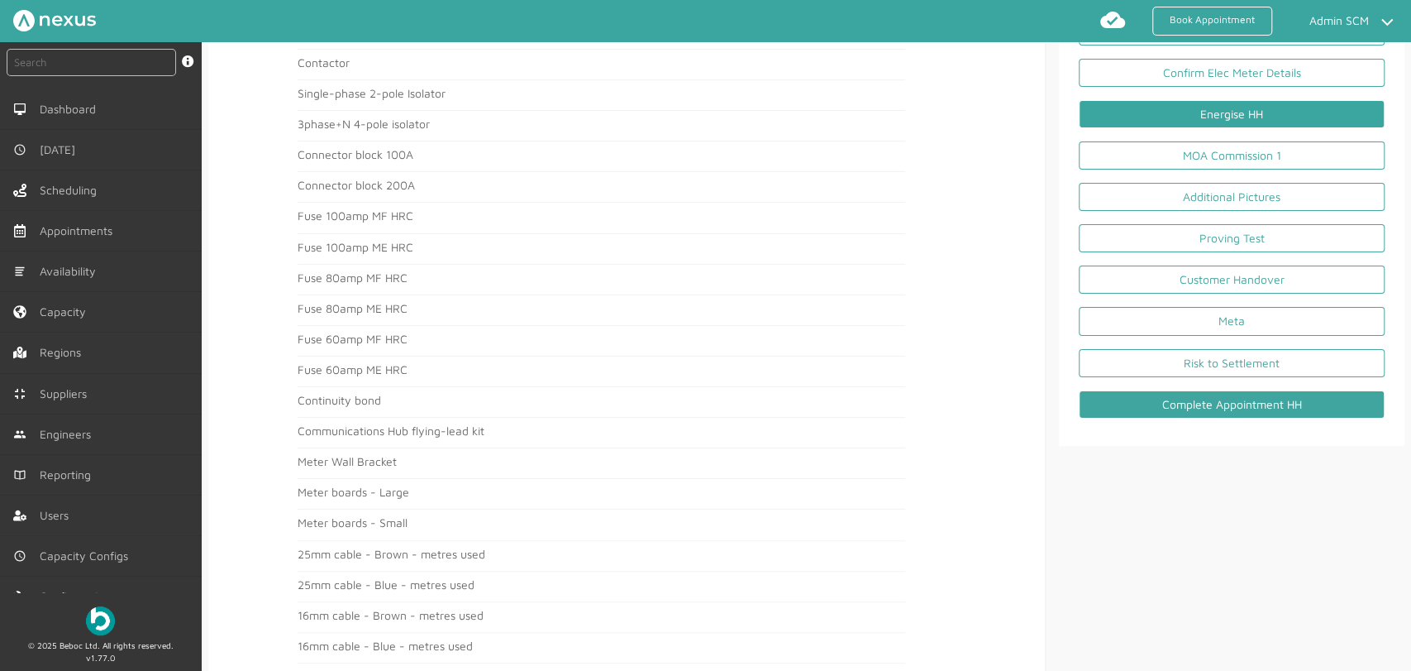
click at [1148, 109] on link "Energise HH" at bounding box center [1232, 114] width 306 height 28
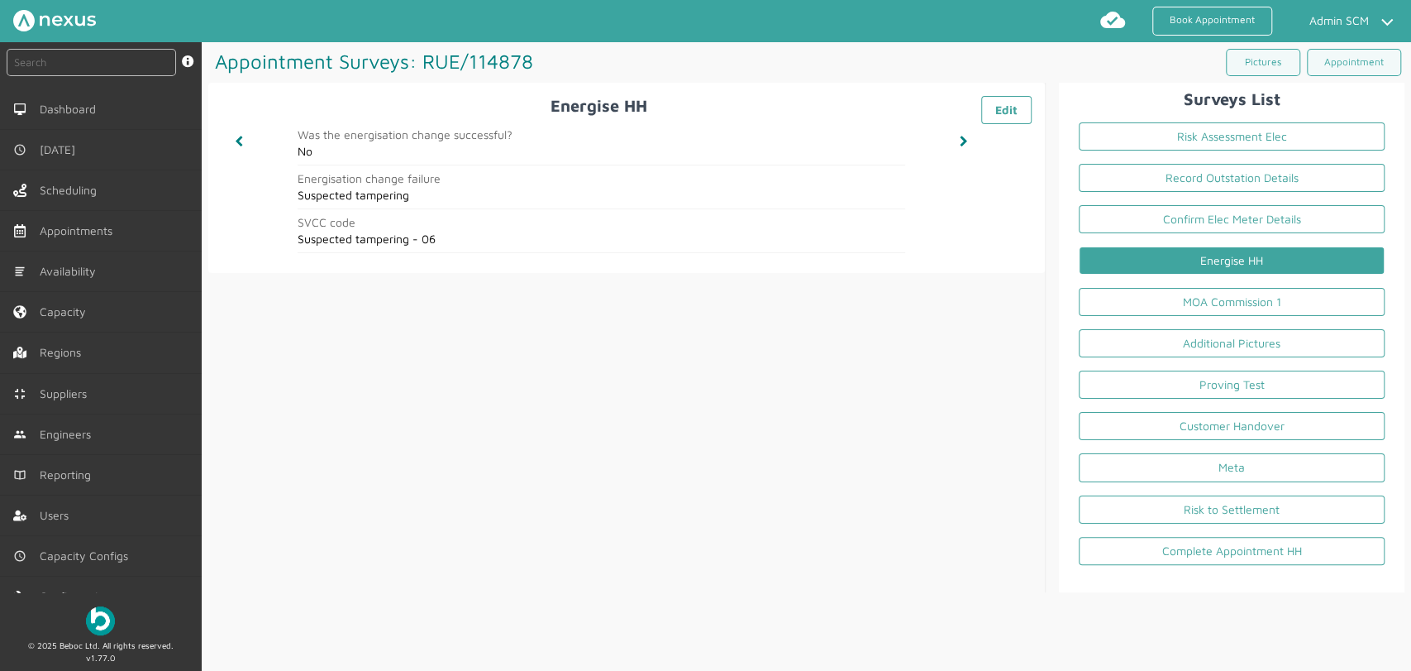
drag, startPoint x: 439, startPoint y: 236, endPoint x: 282, endPoint y: 181, distance: 166.6
click at [282, 181] on div "Was the energisation change successful? No Energisation change failure Suspecte…" at bounding box center [602, 188] width 760 height 132
copy main "Energisation change failure Suspected tampering SVCC code Suspected tampering -…"
click at [785, 60] on h1 "Appointment Surveys: RUE/114878 ️️️" at bounding box center [507, 61] width 599 height 38
